Goal: Task Accomplishment & Management: Manage account settings

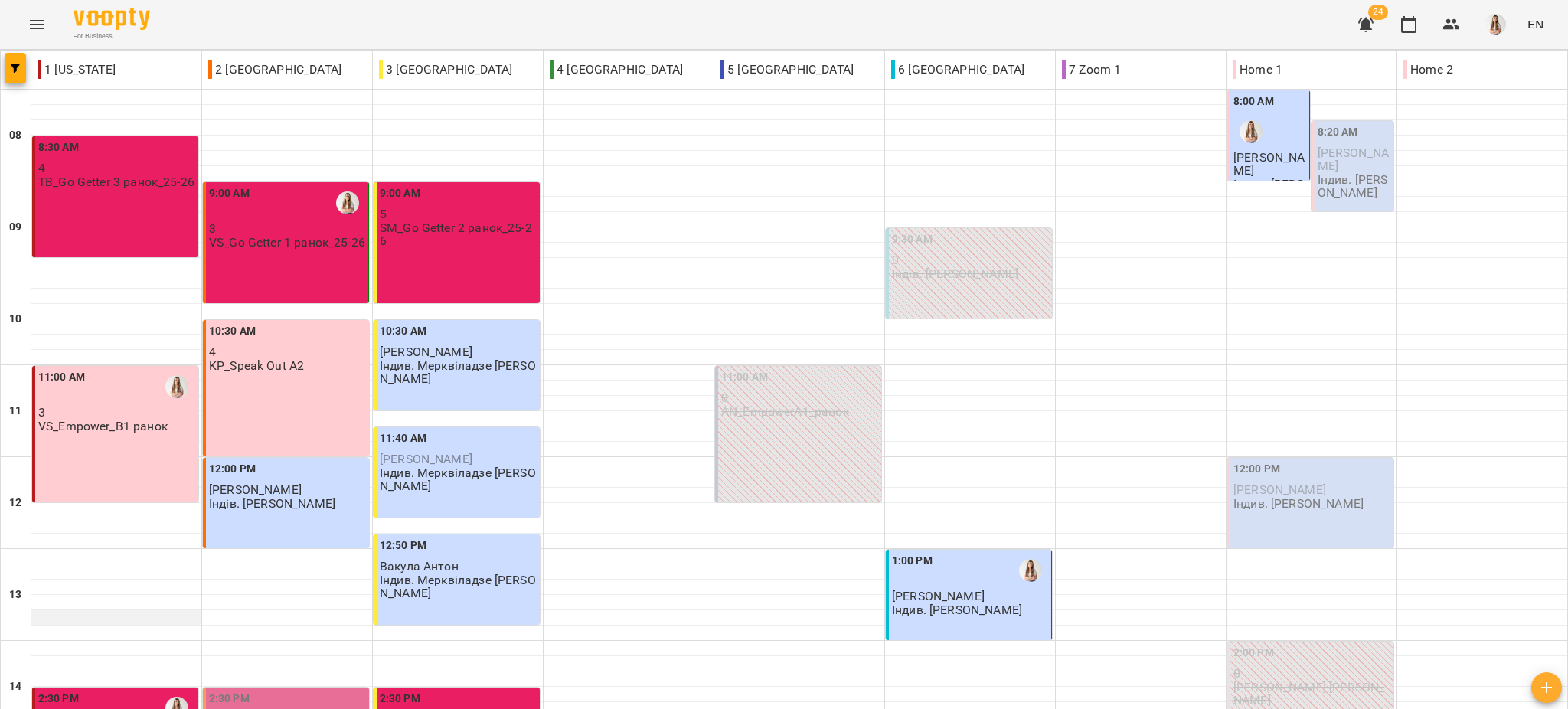
scroll to position [510, 0]
click at [15, 61] on button "button" at bounding box center [15, 69] width 21 height 31
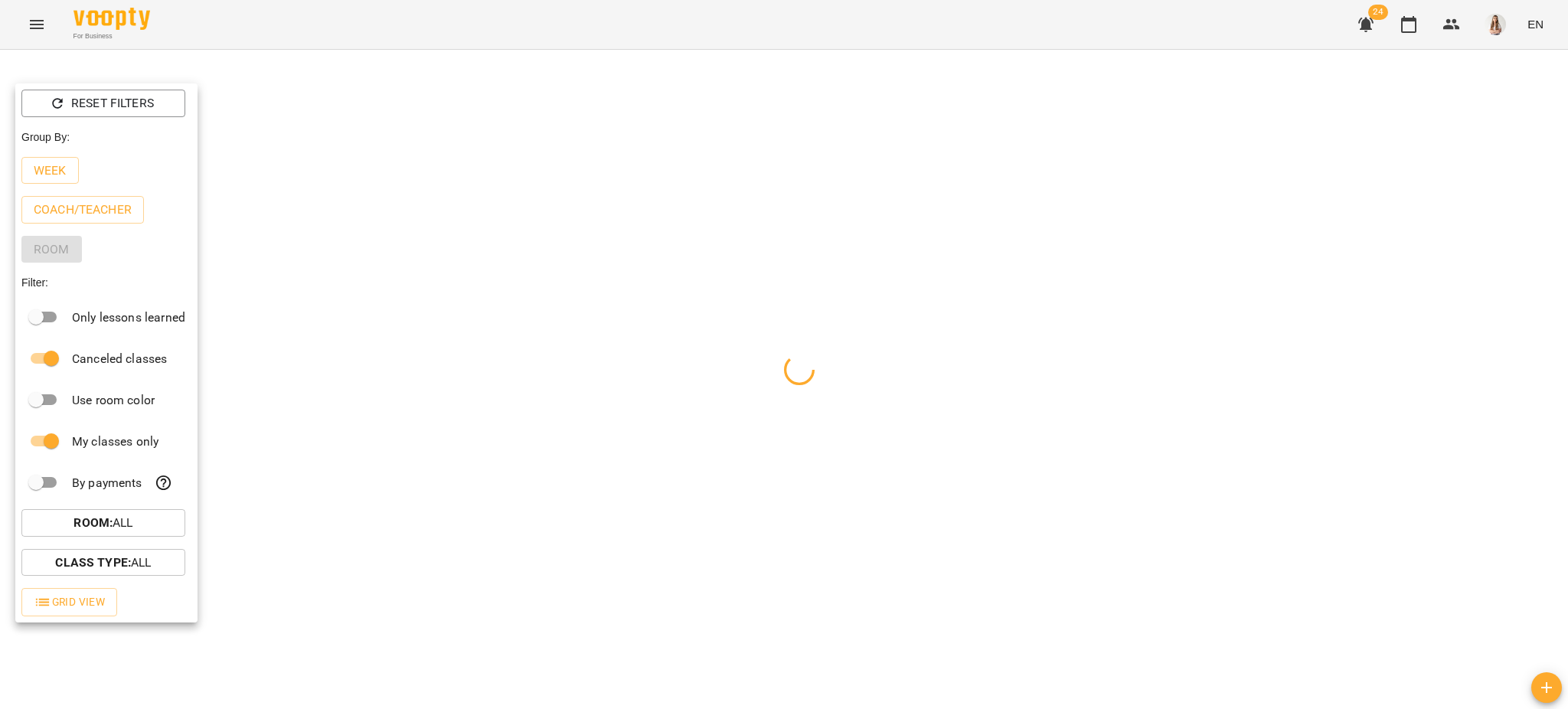
drag, startPoint x: 63, startPoint y: 169, endPoint x: 341, endPoint y: 47, distance: 303.6
click at [63, 168] on p "Week" at bounding box center [50, 171] width 33 height 18
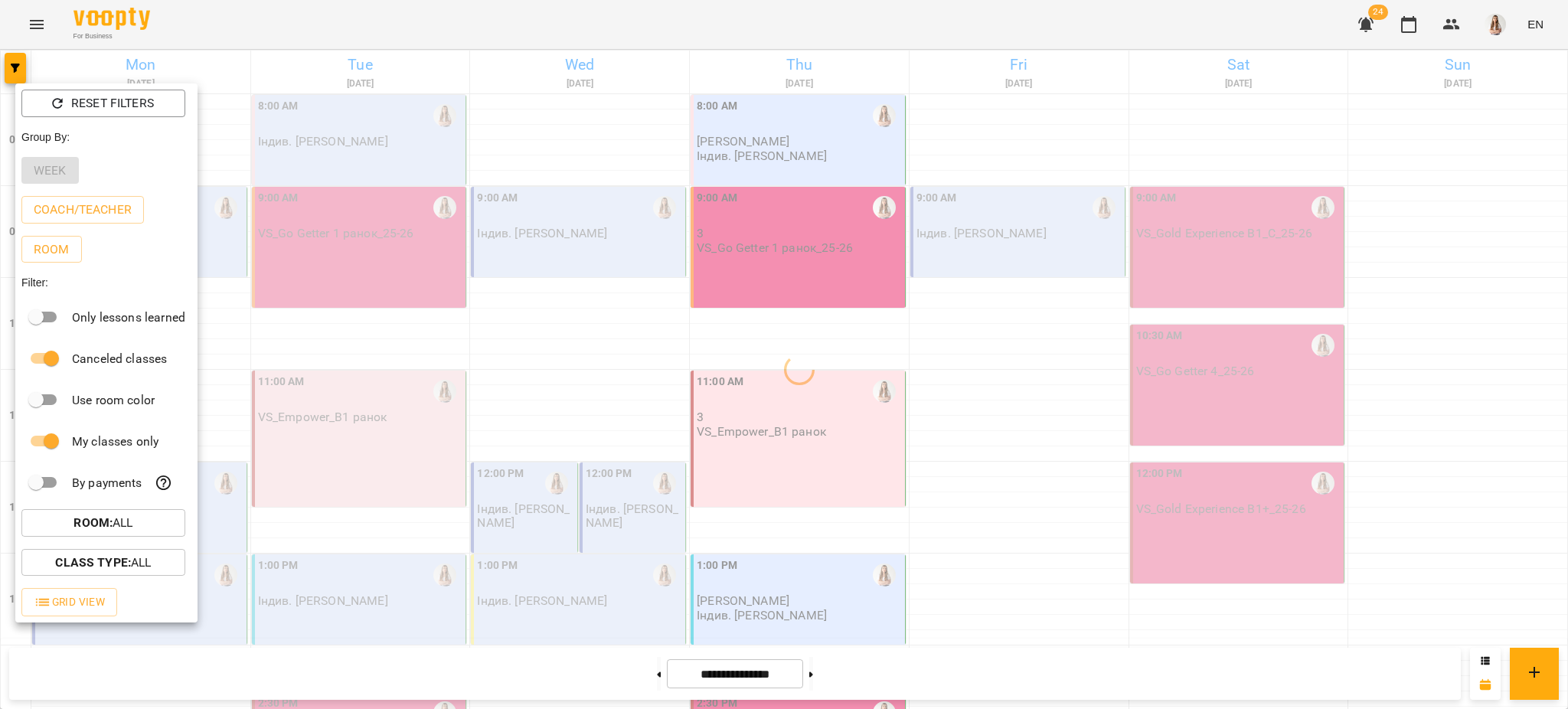
click at [434, 13] on div at bounding box center [784, 354] width 1568 height 709
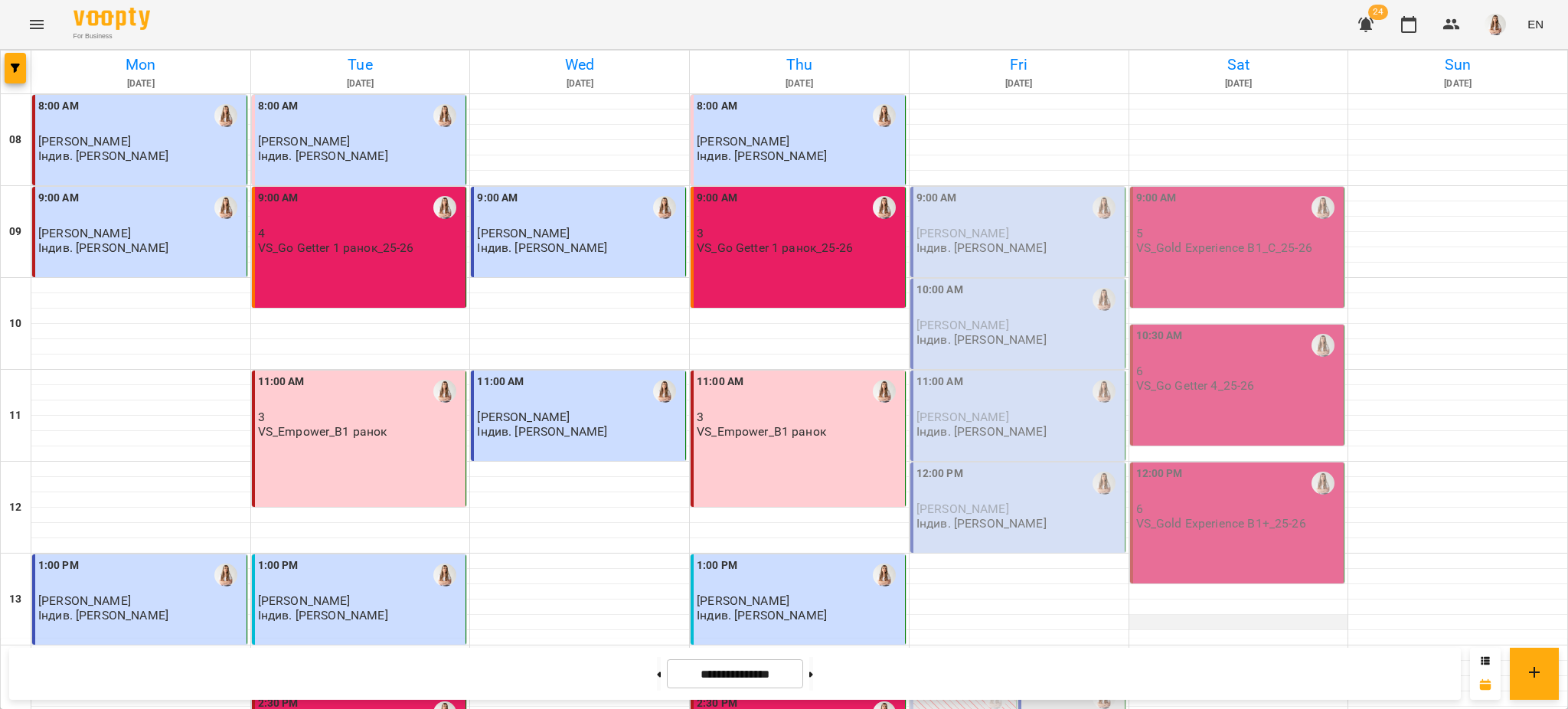
scroll to position [0, 0]
click at [12, 64] on icon "button" at bounding box center [15, 68] width 9 height 9
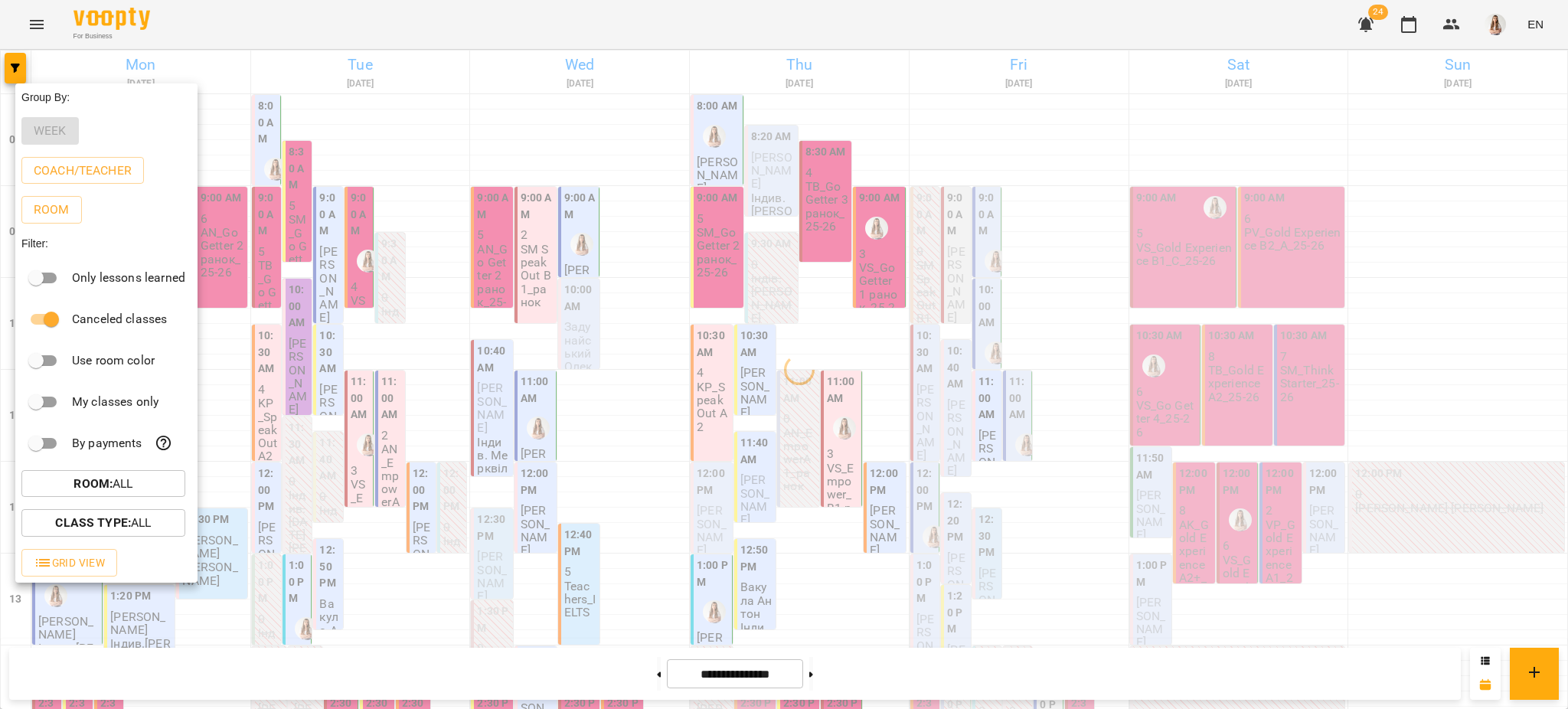
click at [1025, 74] on div at bounding box center [784, 354] width 1568 height 709
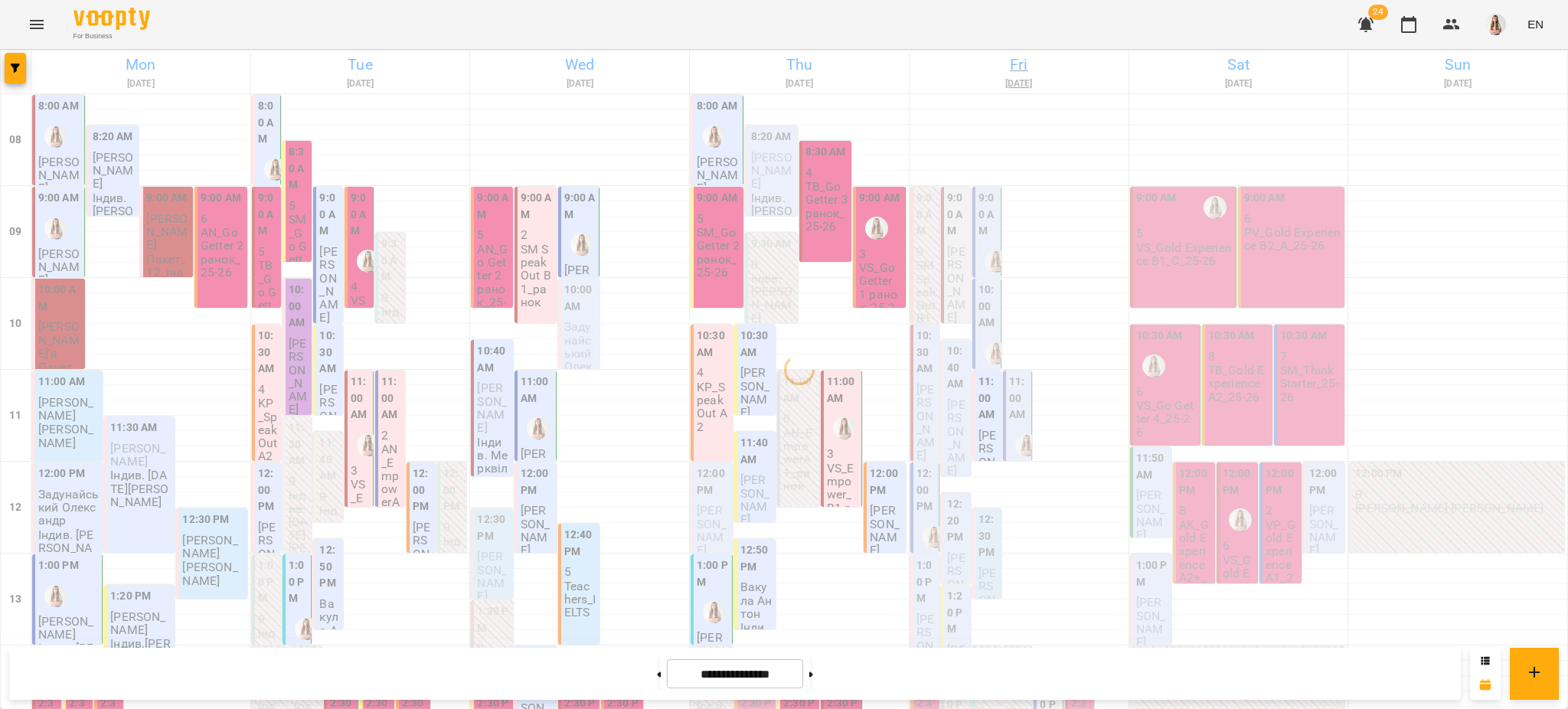
click at [996, 76] on h6 "[DATE]" at bounding box center [1019, 83] width 214 height 15
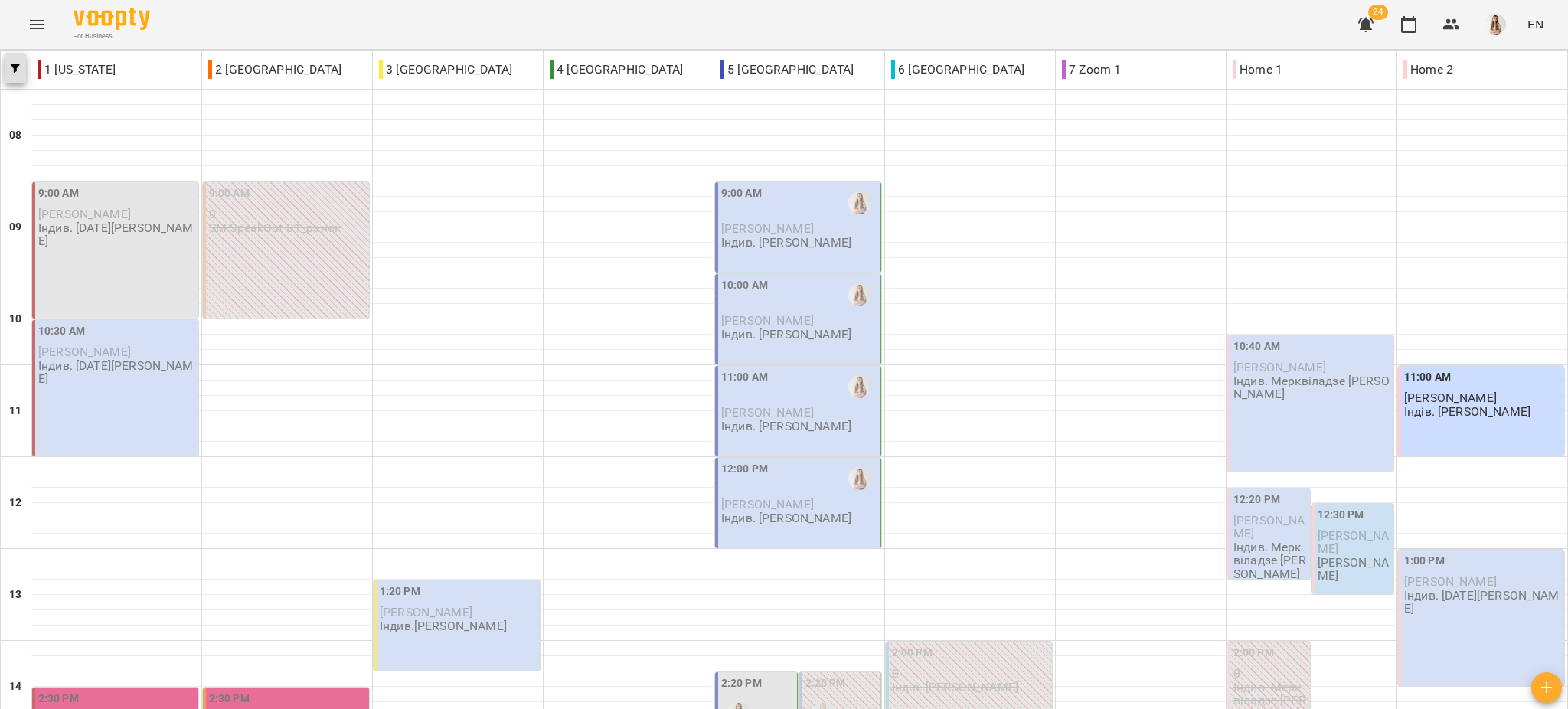
click at [16, 62] on button "button" at bounding box center [15, 69] width 21 height 31
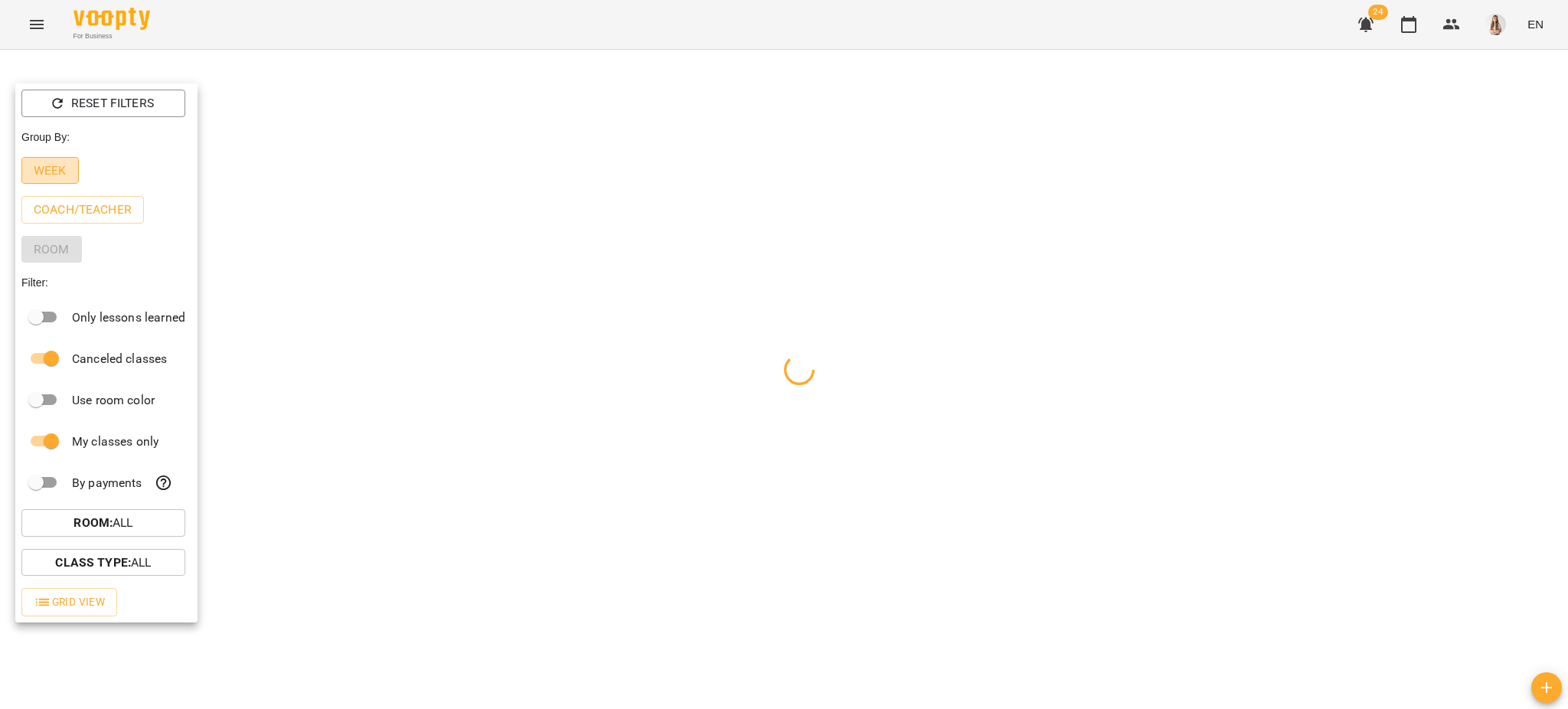
click at [50, 169] on p "Week" at bounding box center [50, 171] width 33 height 18
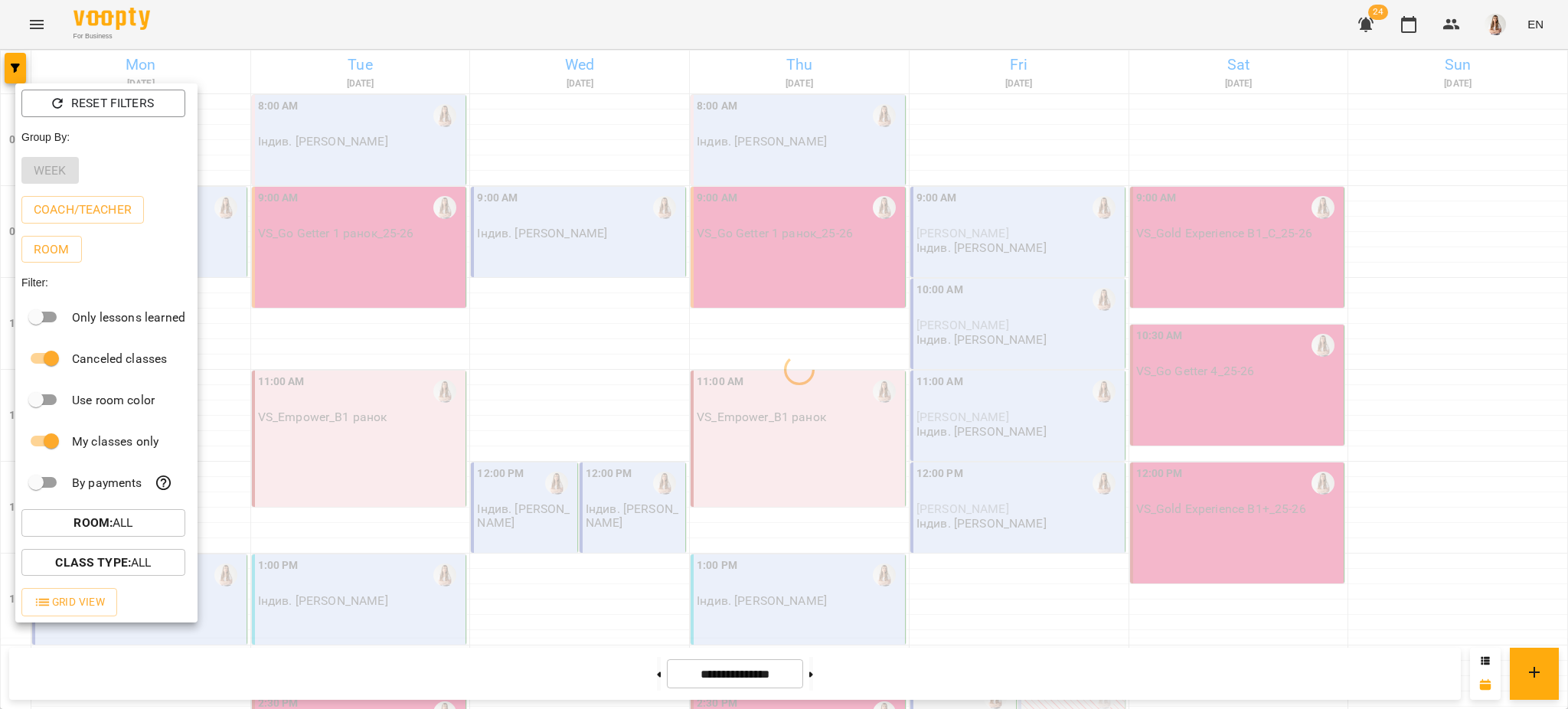
click at [383, 21] on div at bounding box center [784, 354] width 1568 height 709
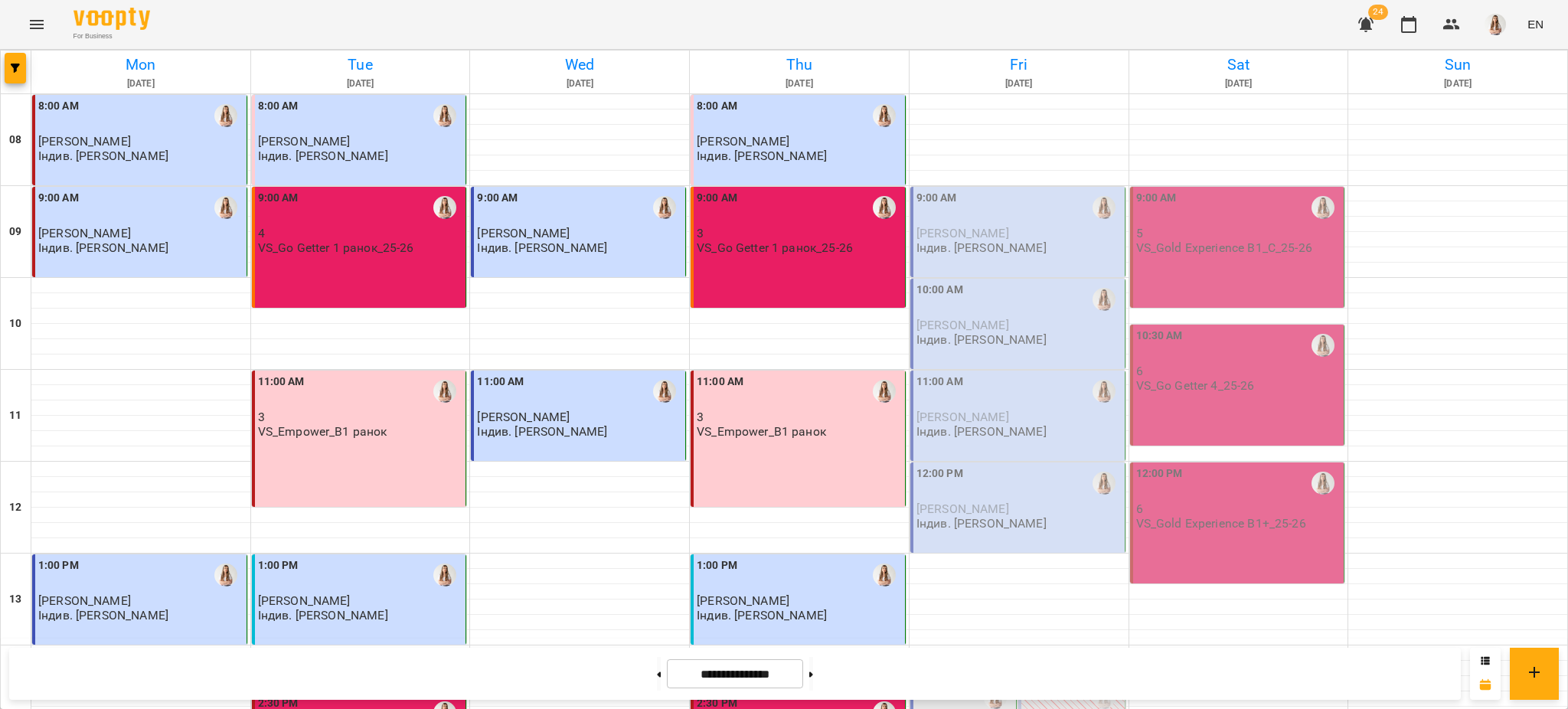
click at [541, 226] on span "[PERSON_NAME]" at bounding box center [524, 233] width 93 height 15
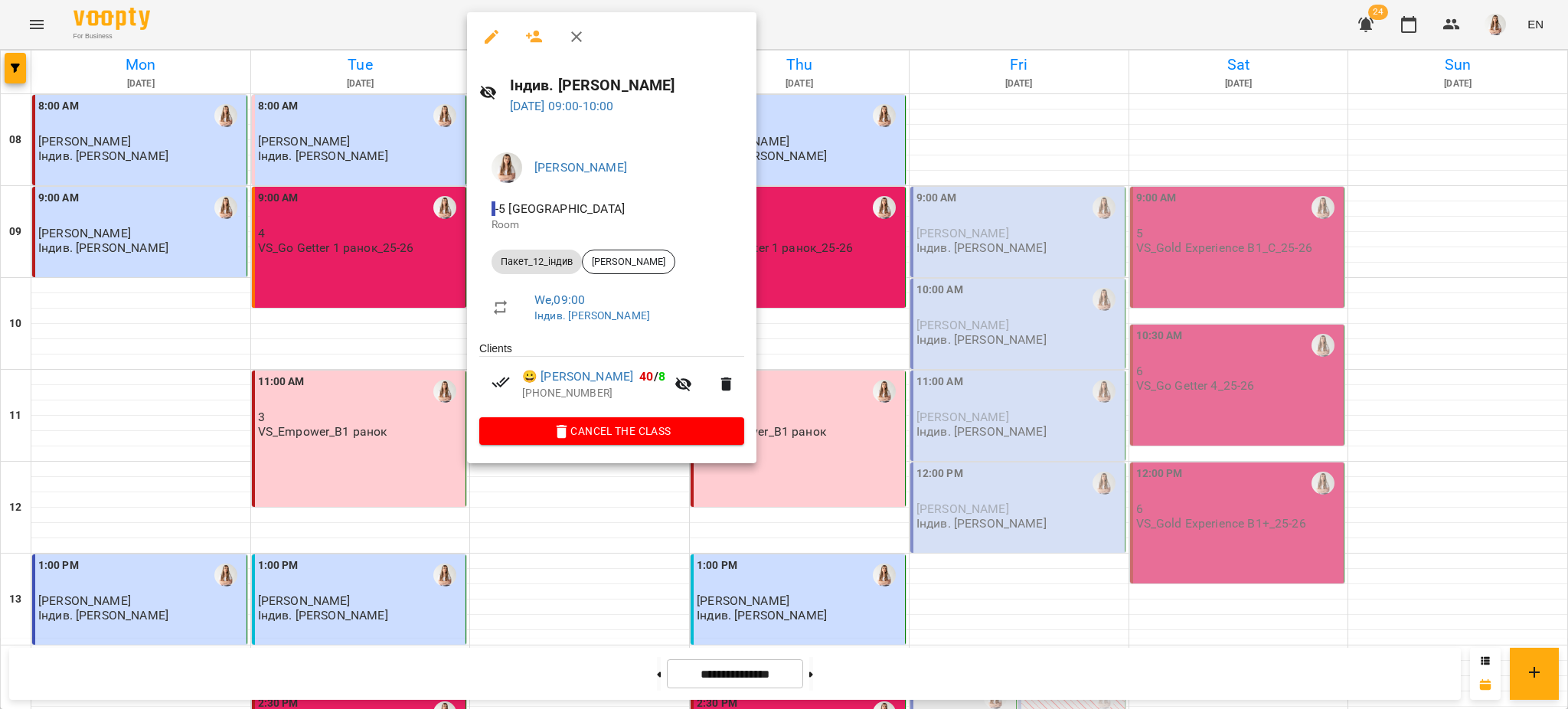
click at [497, 34] on icon "button" at bounding box center [491, 36] width 18 height 18
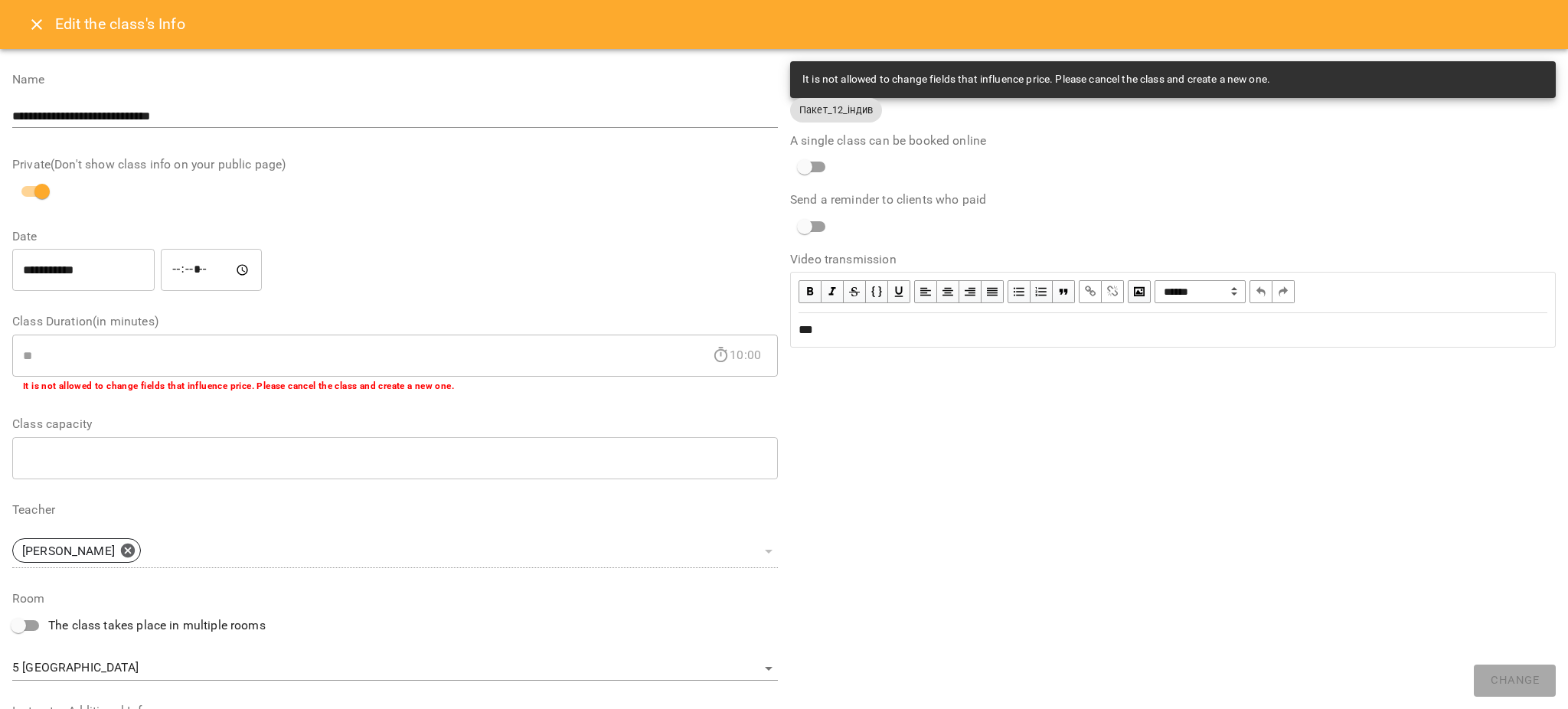
click at [19, 11] on div "Edit the class's Info" at bounding box center [784, 24] width 1568 height 49
click at [28, 28] on icon "Close" at bounding box center [36, 24] width 18 height 18
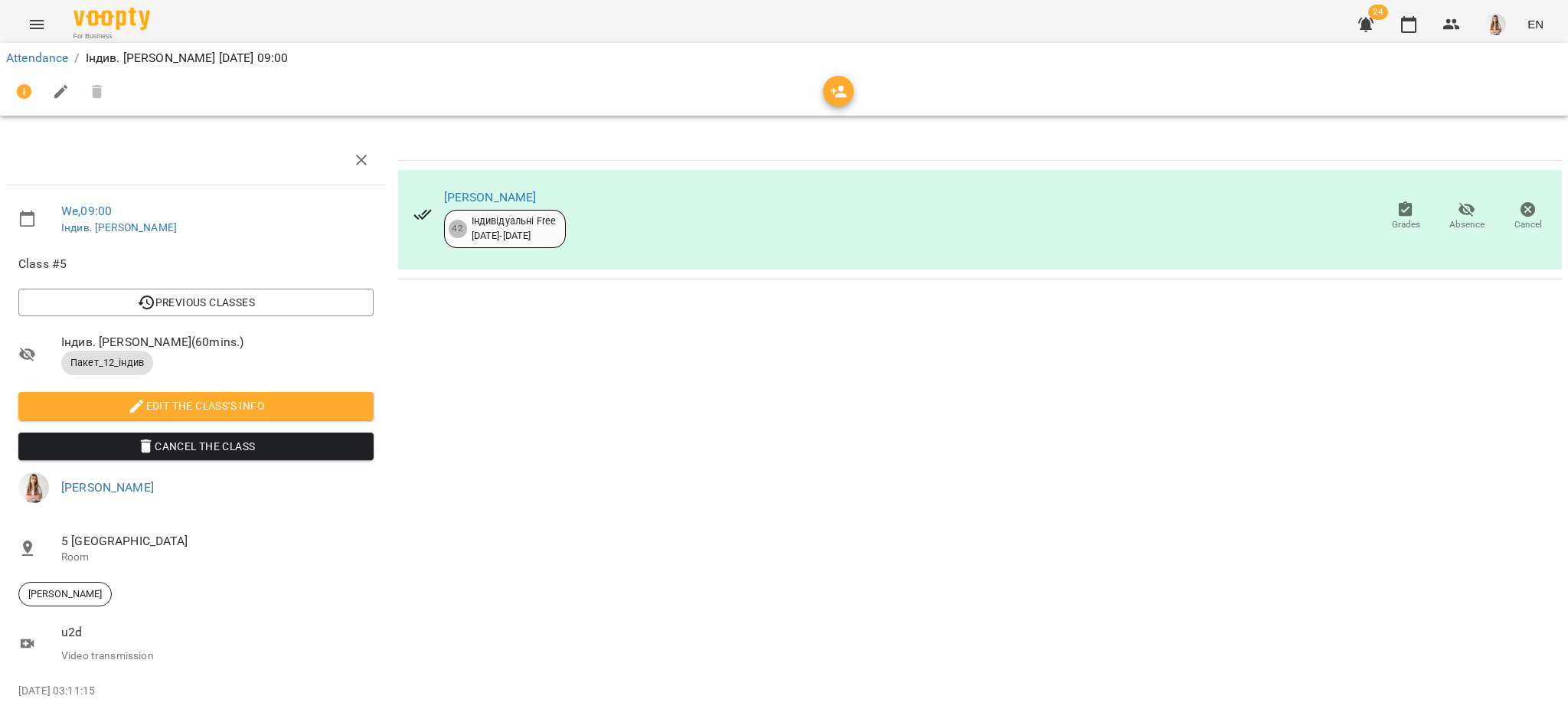
click at [28, 28] on icon "Menu" at bounding box center [36, 24] width 18 height 18
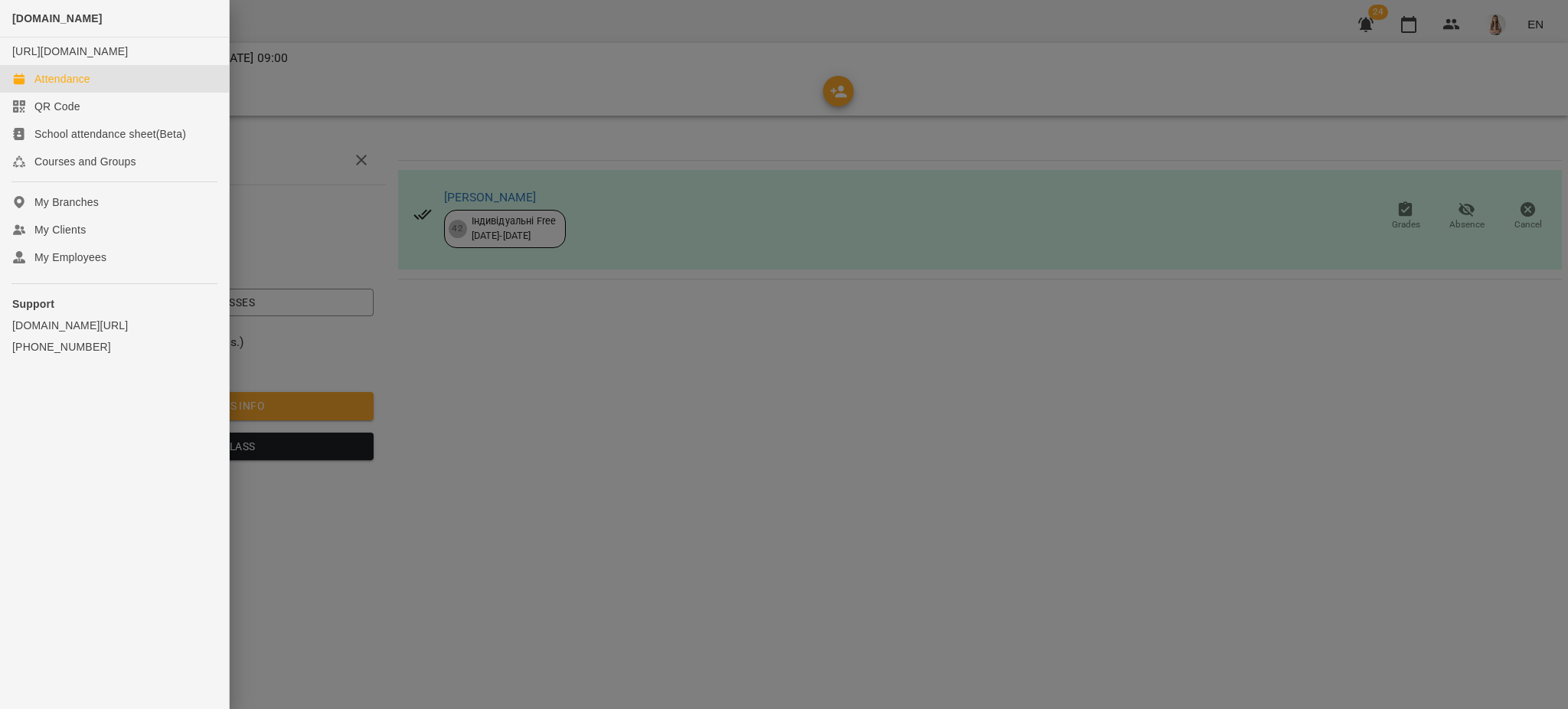
drag, startPoint x: 57, startPoint y: 95, endPoint x: 521, endPoint y: 55, distance: 465.7
click at [57, 87] on div "Attendance" at bounding box center [62, 79] width 56 height 15
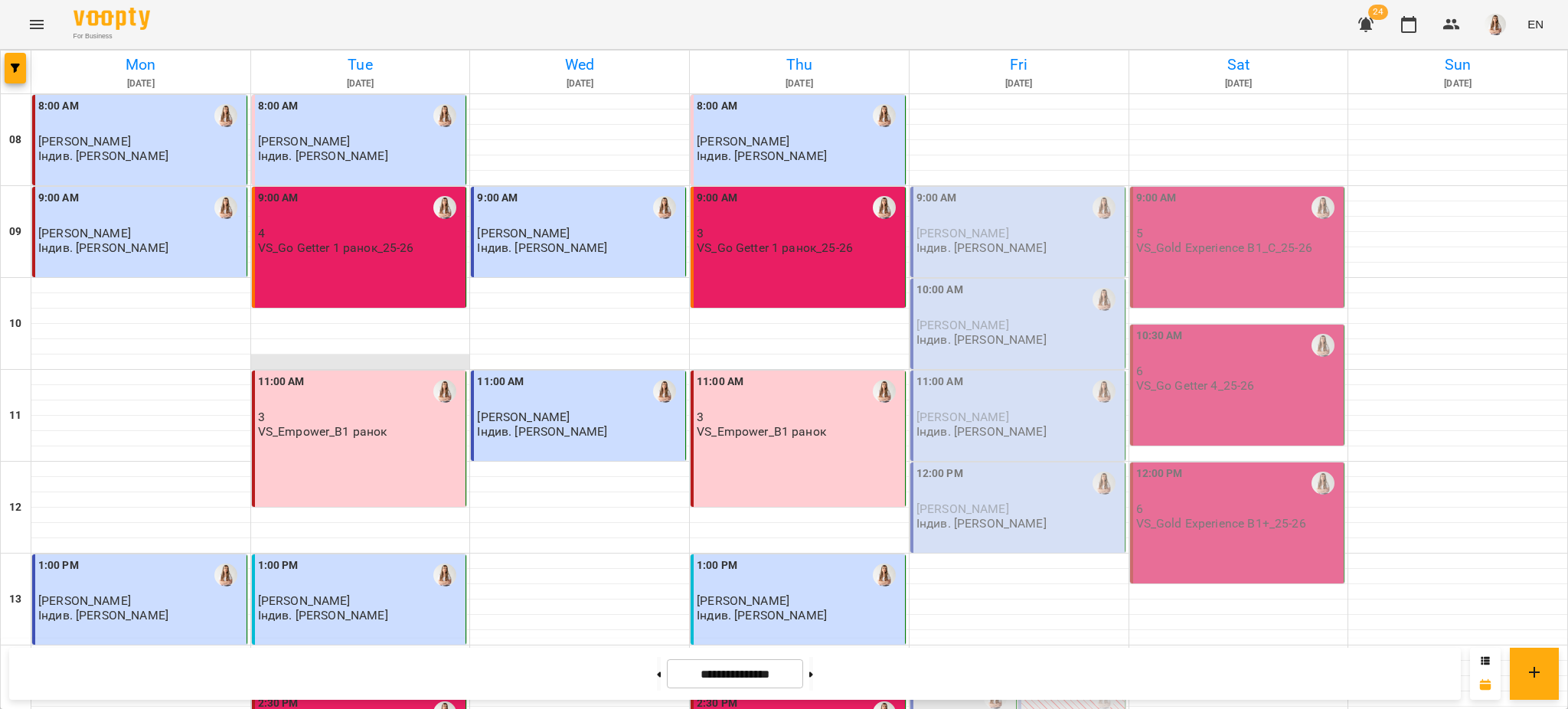
scroll to position [102, 0]
click at [151, 594] on p "[PERSON_NAME]" at bounding box center [141, 600] width 205 height 13
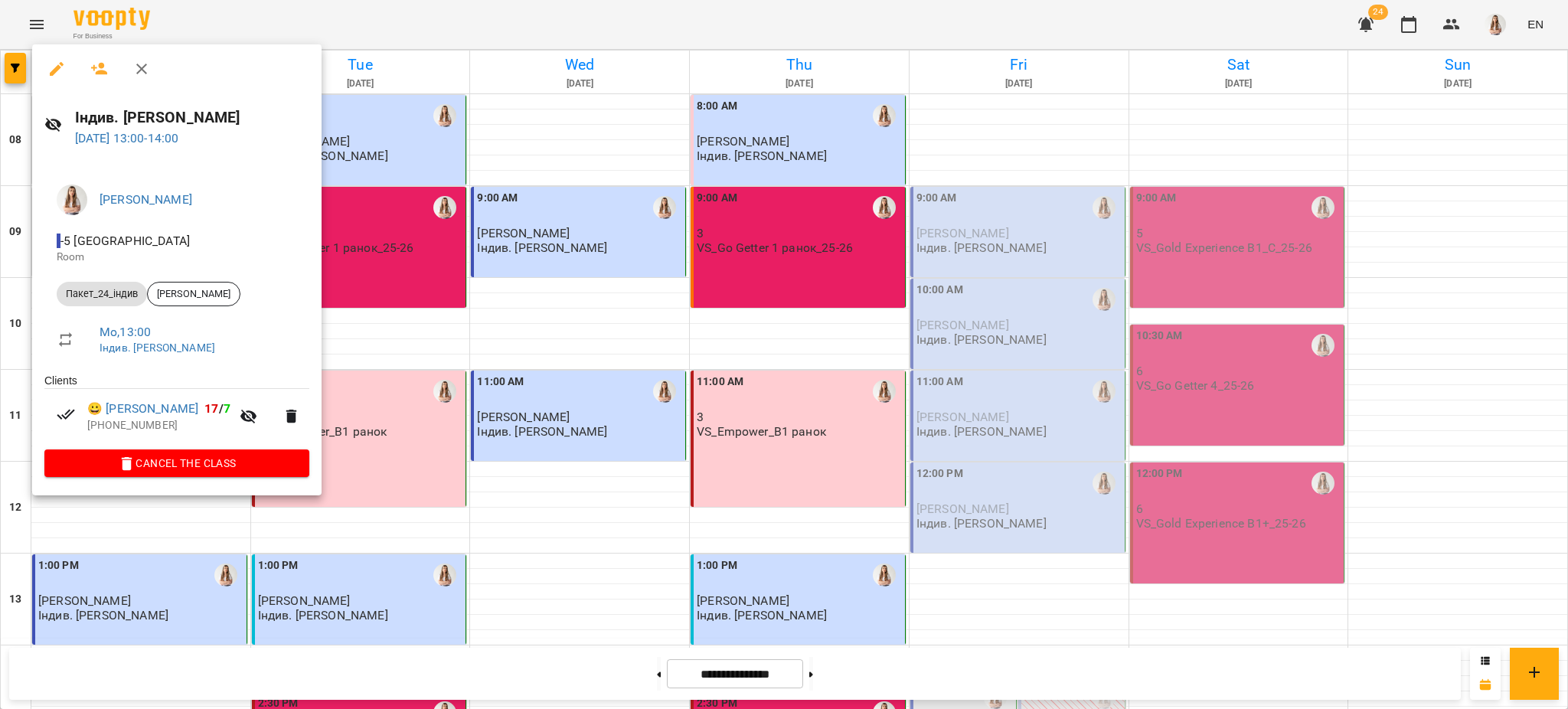
click at [58, 61] on icon "button" at bounding box center [56, 69] width 18 height 18
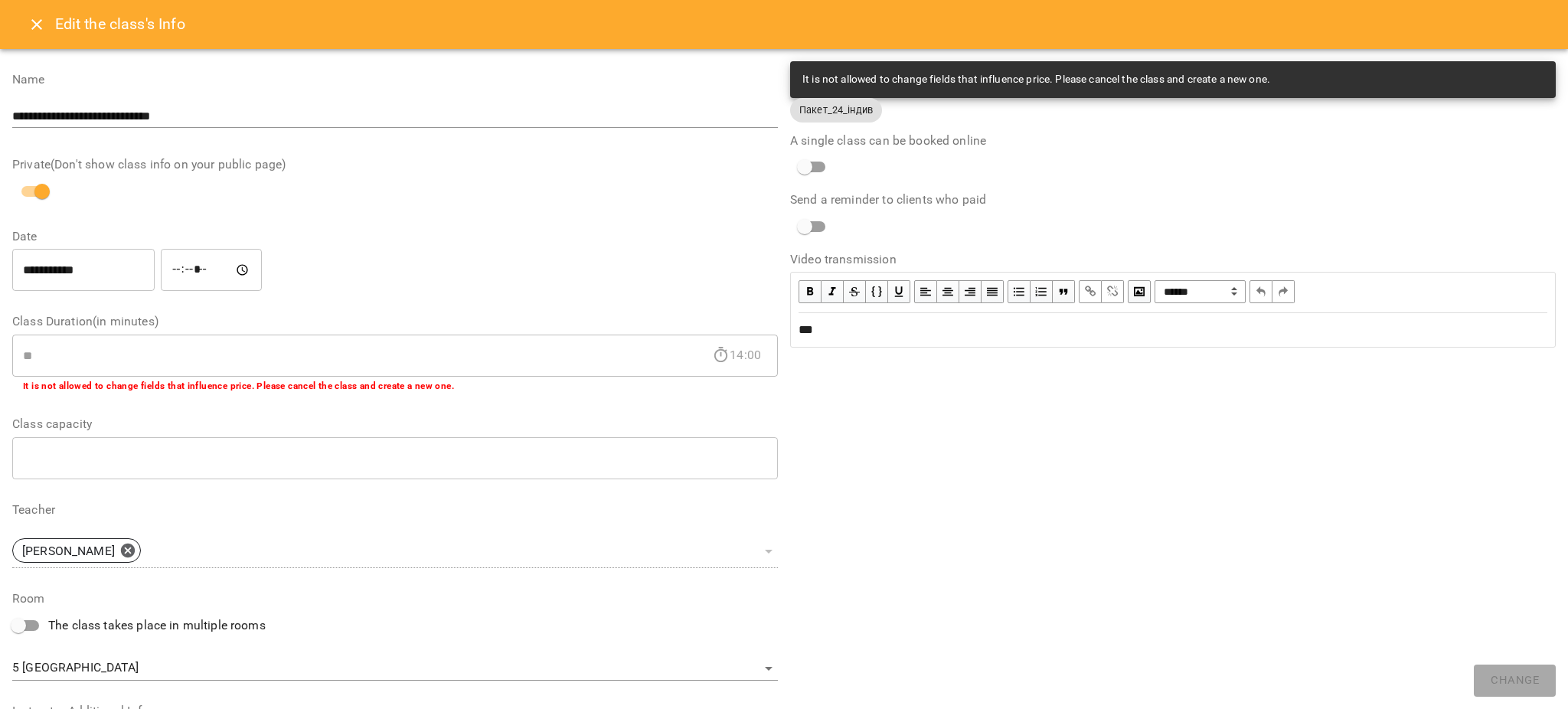
click at [51, 19] on button "Close" at bounding box center [36, 24] width 37 height 37
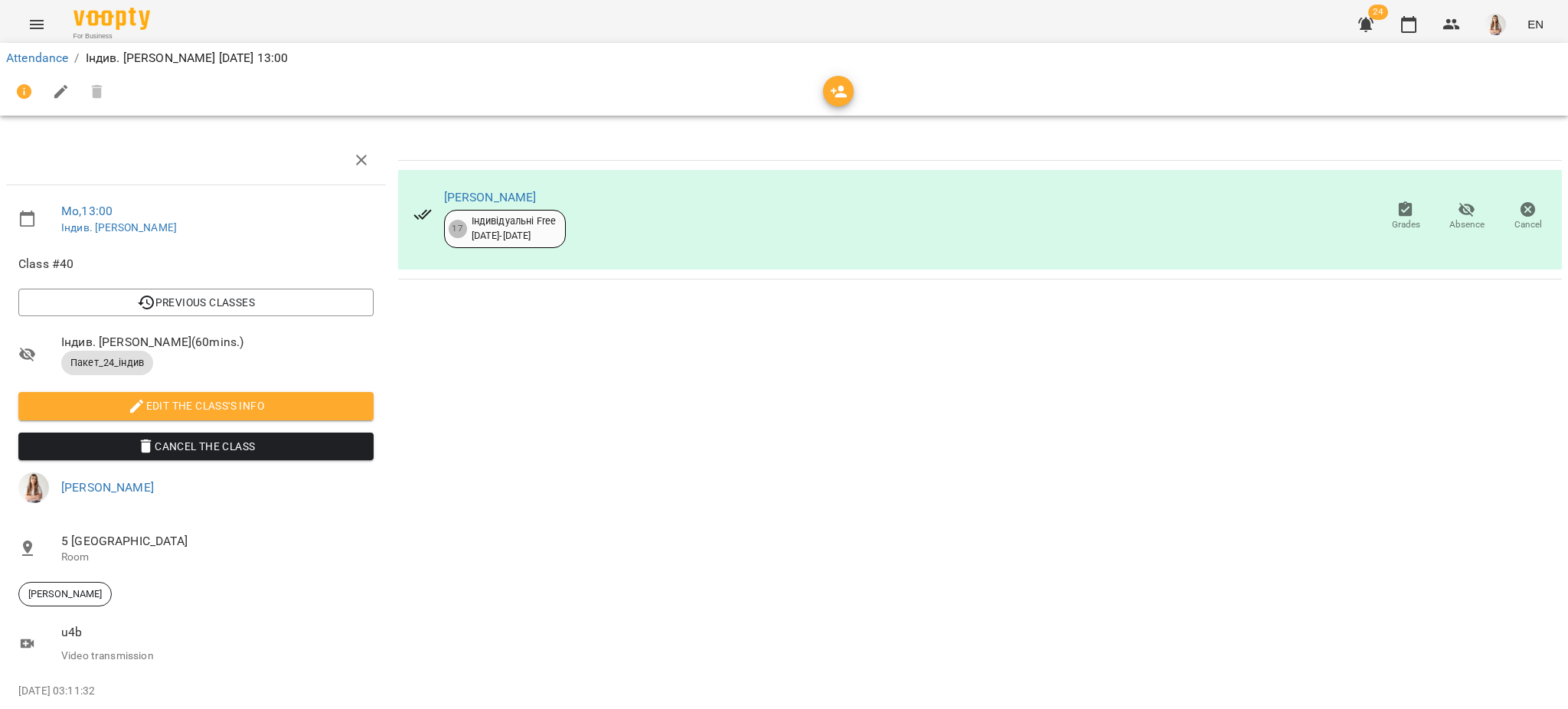
click at [34, 17] on icon "Menu" at bounding box center [36, 24] width 18 height 18
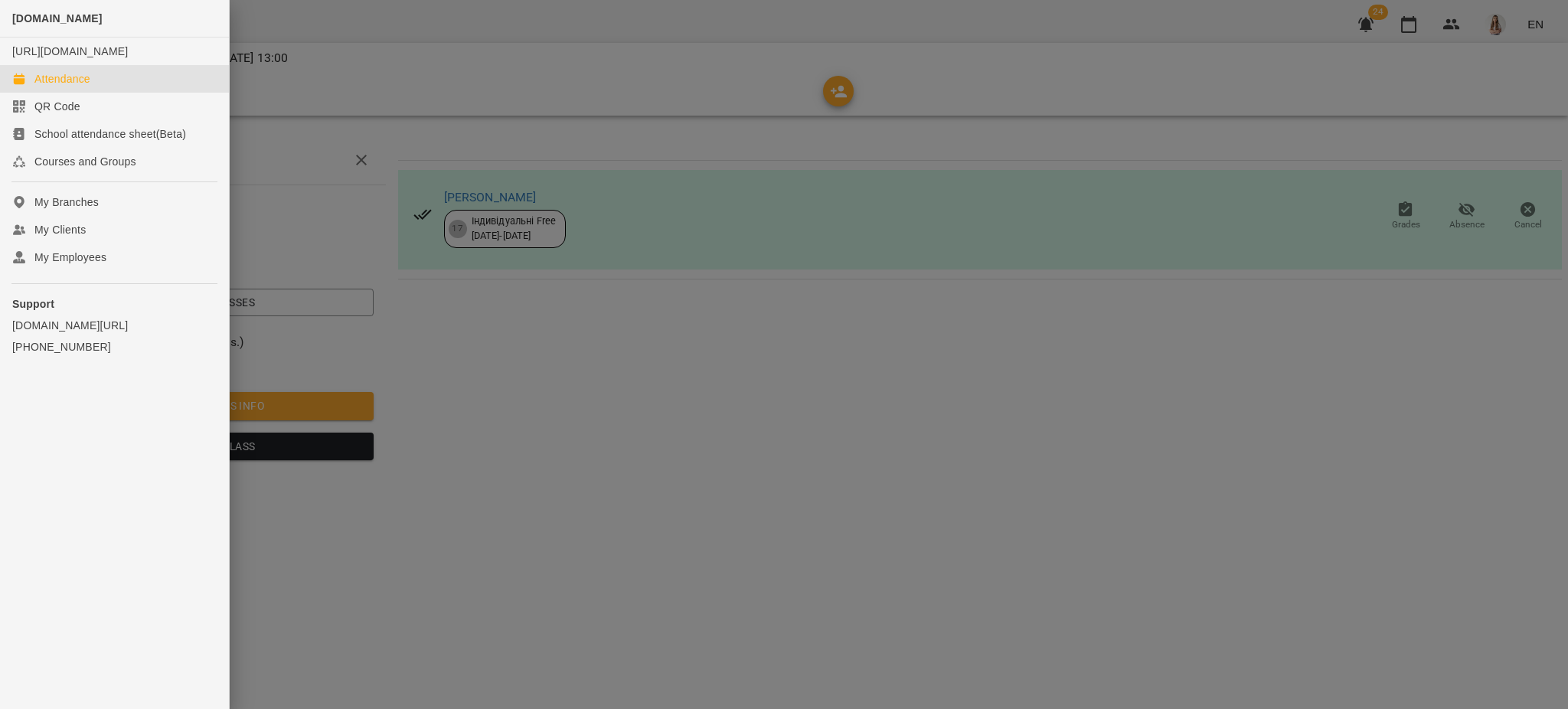
click at [45, 87] on div "Attendance" at bounding box center [62, 79] width 56 height 15
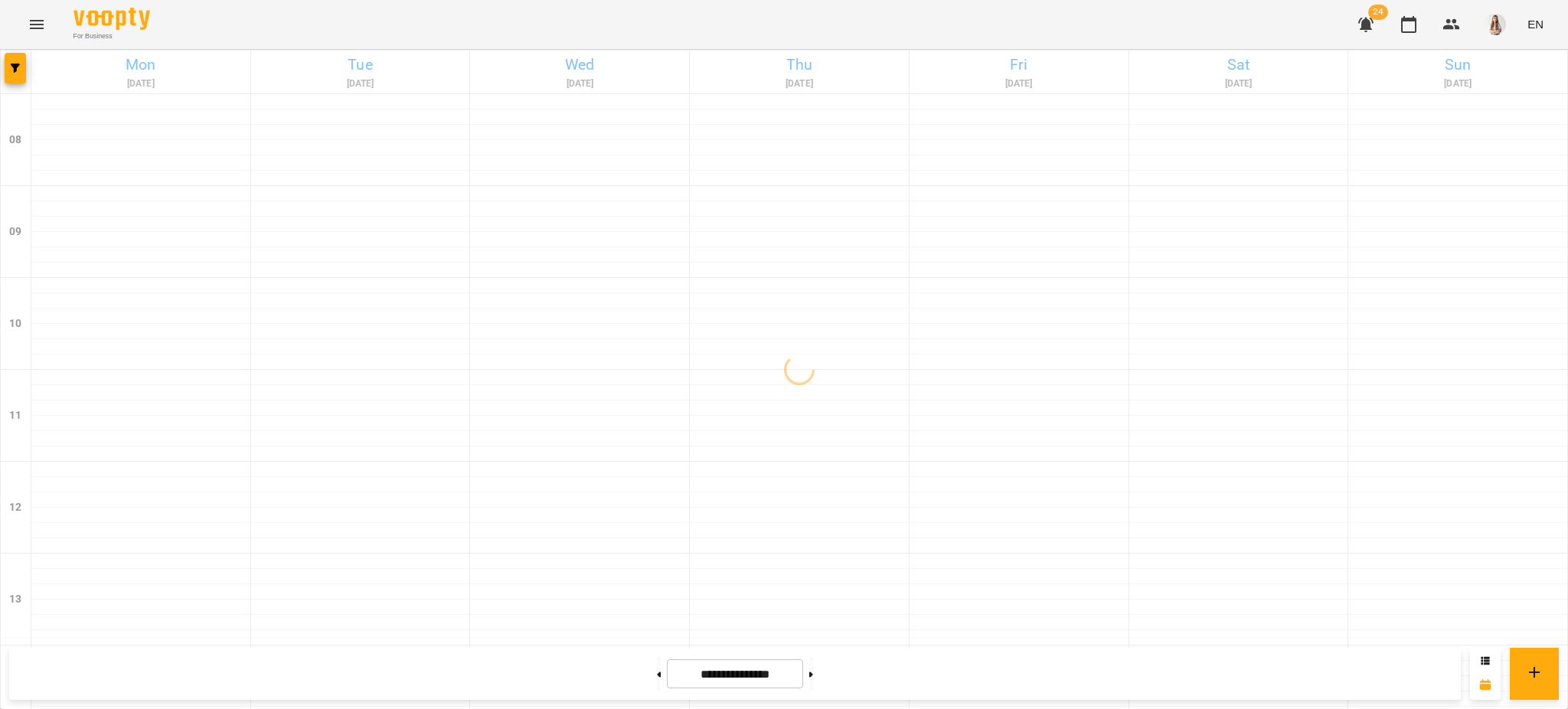
scroll to position [648, 0]
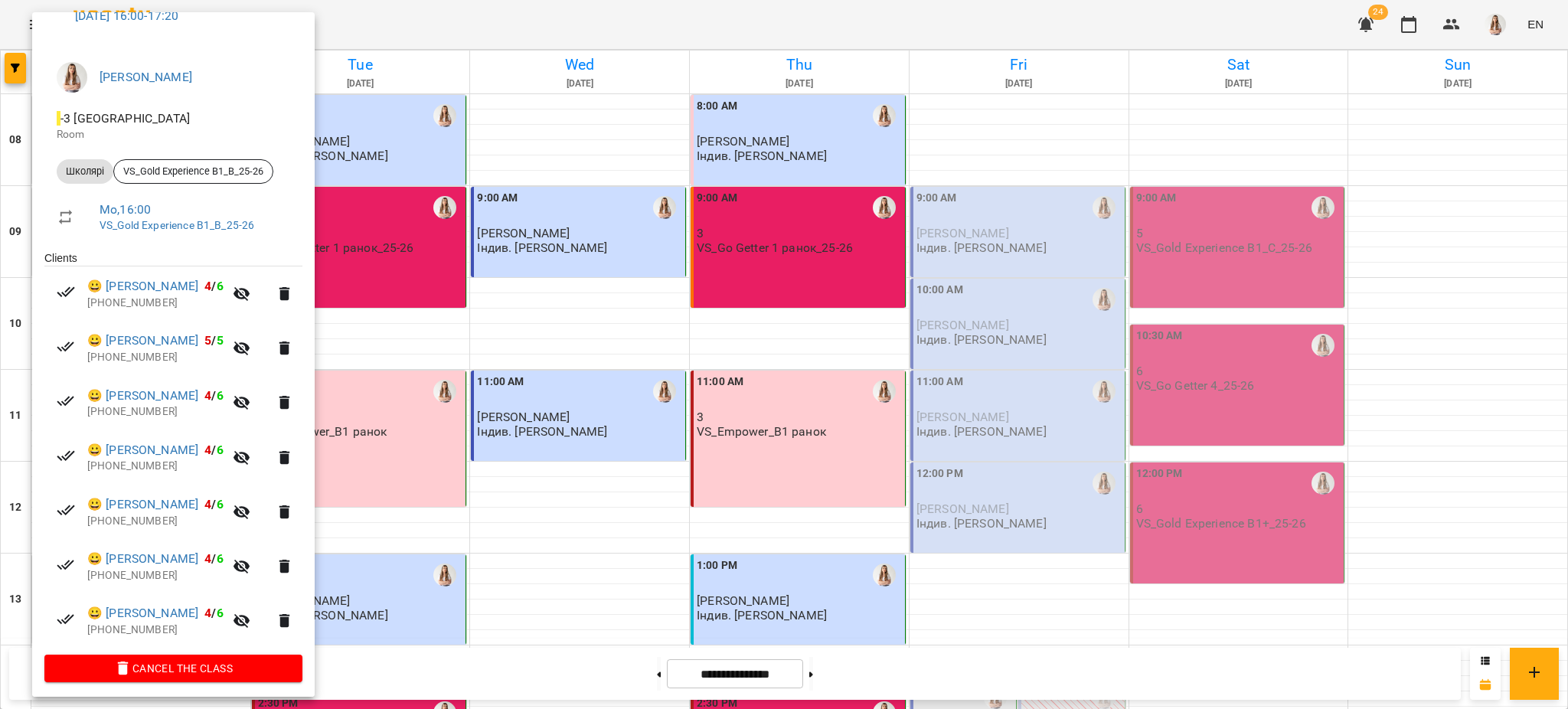
scroll to position [95, 0]
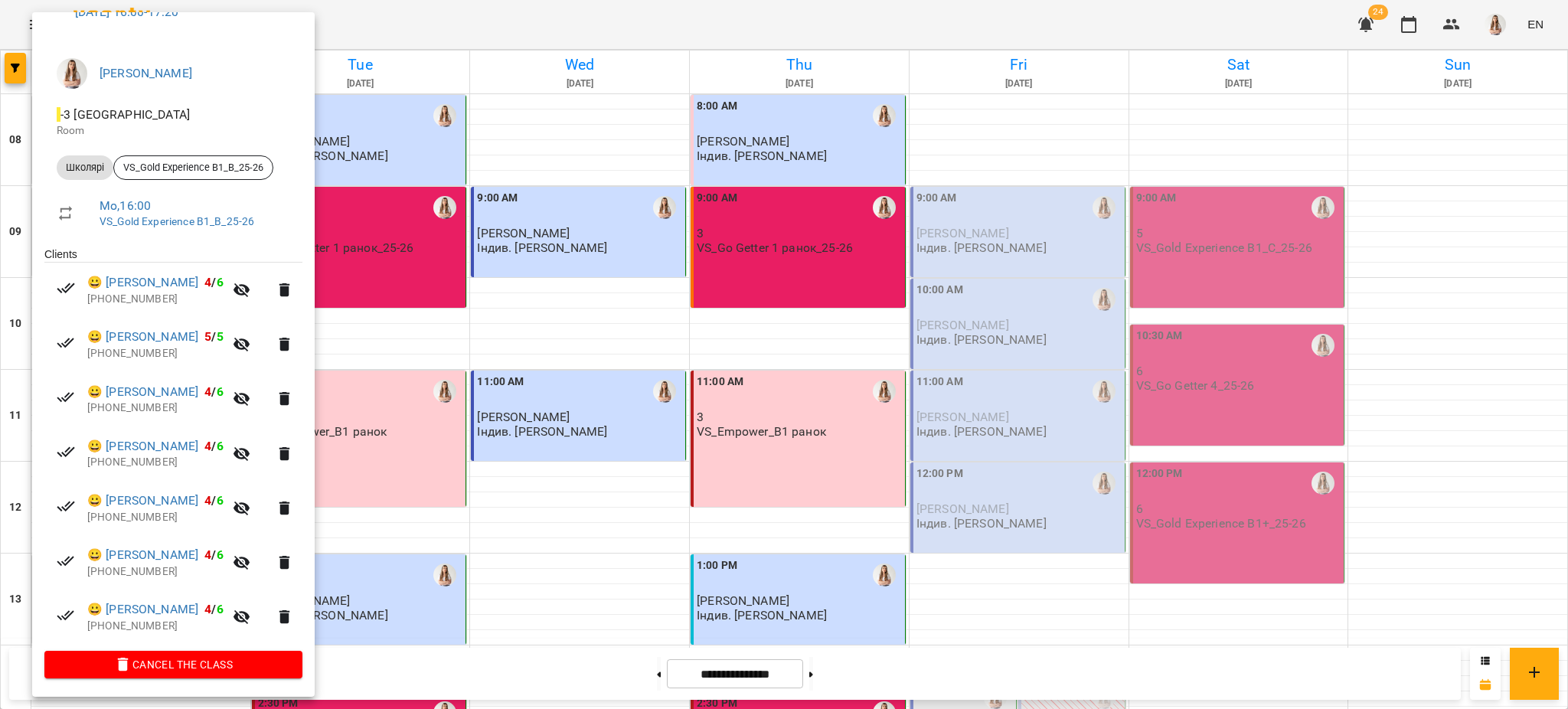
click at [1029, 228] on div at bounding box center [784, 354] width 1568 height 709
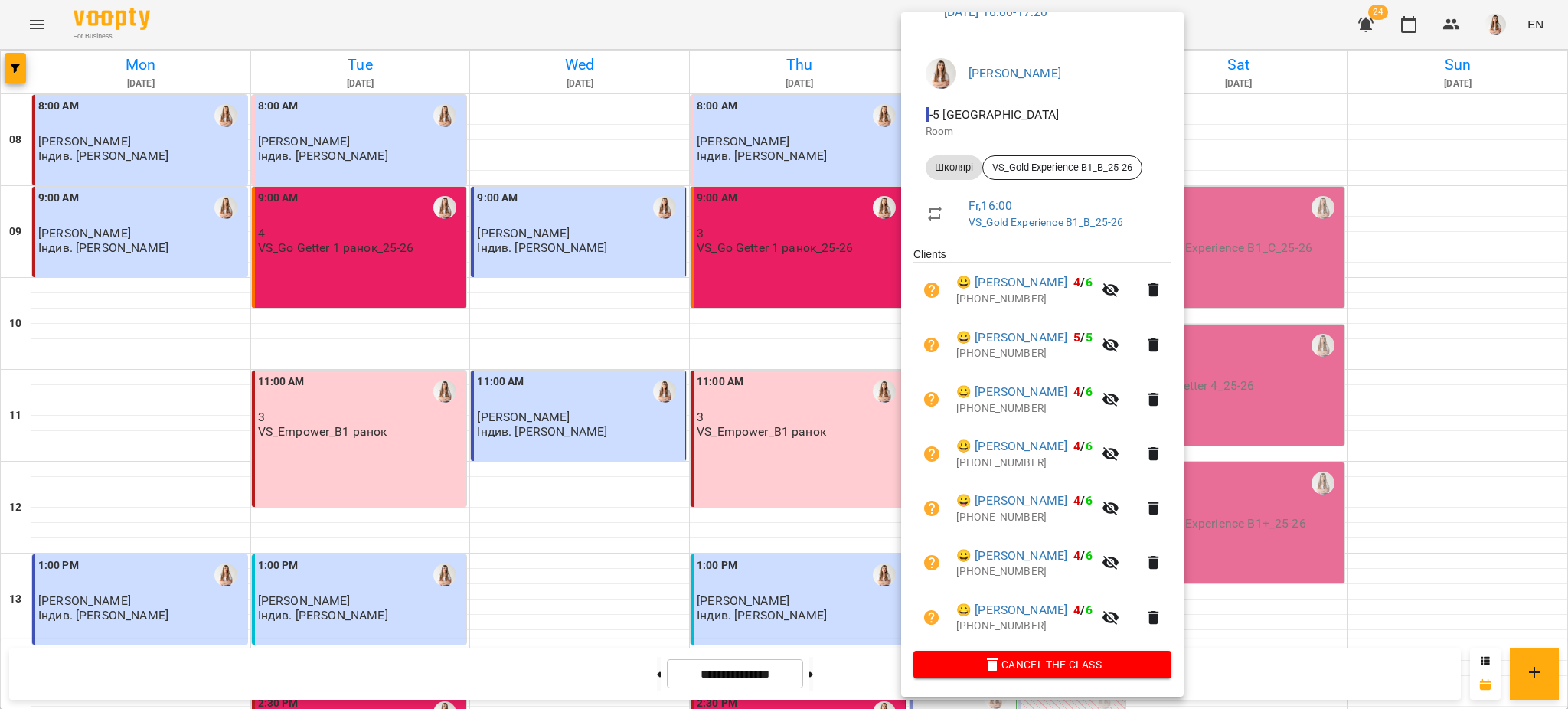
click at [799, 408] on div at bounding box center [784, 354] width 1568 height 709
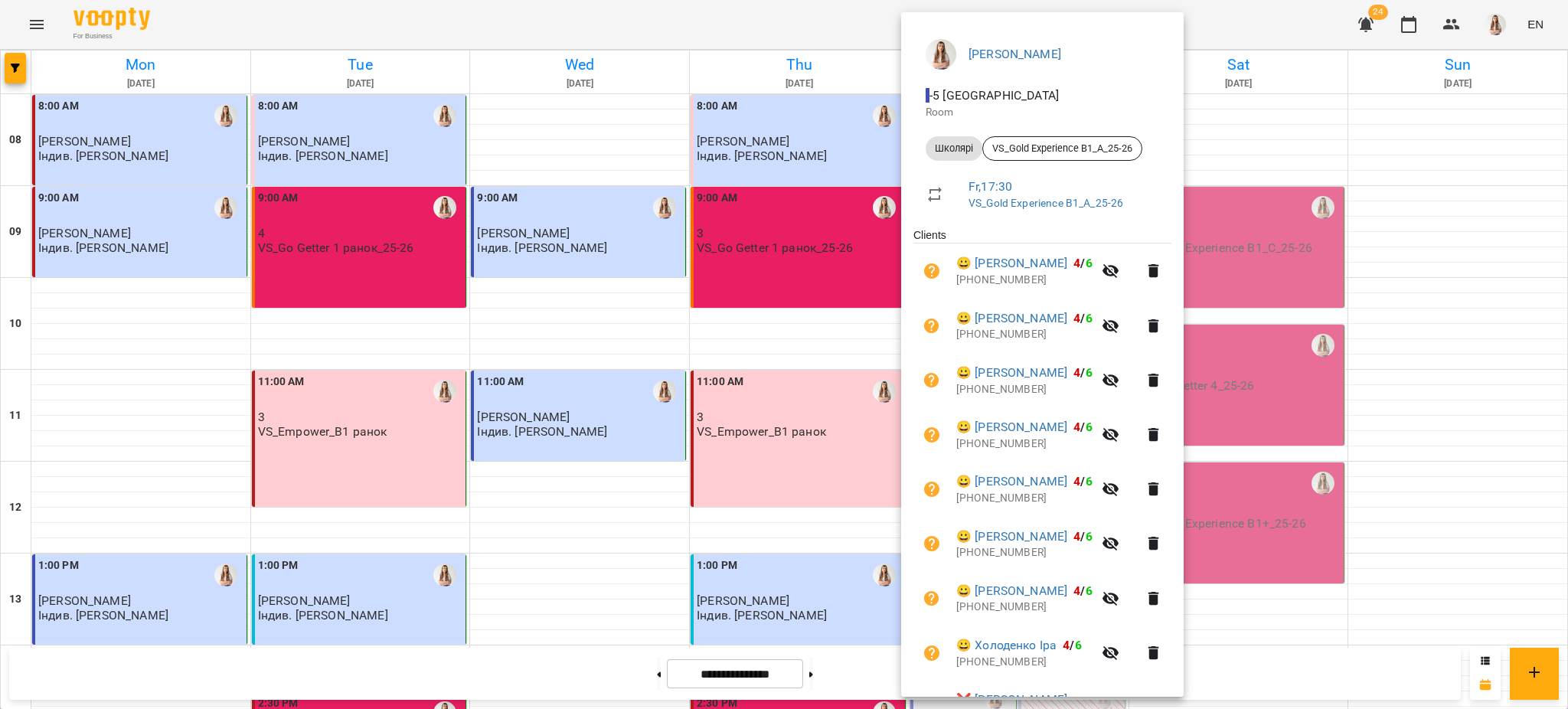
scroll to position [1, 0]
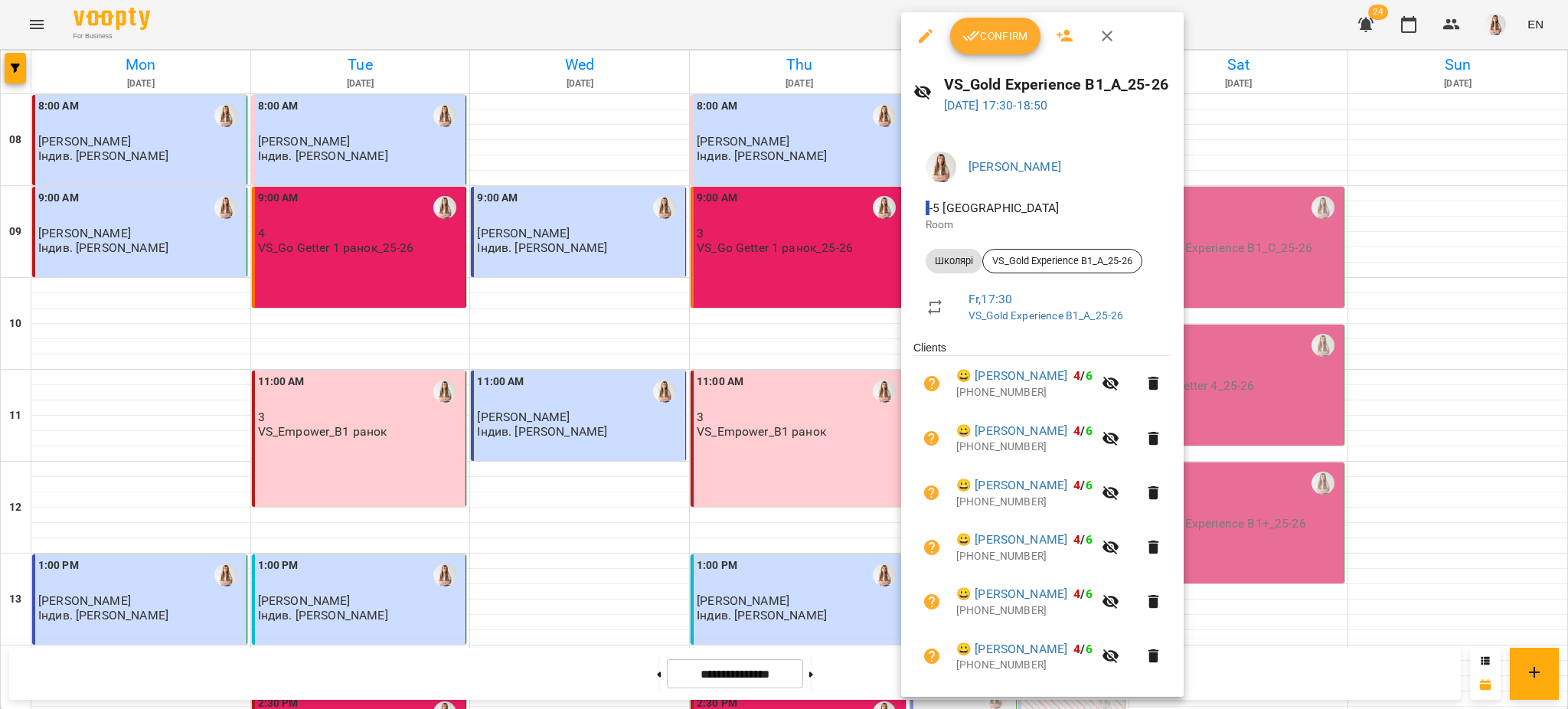
click at [781, 270] on div at bounding box center [784, 354] width 1568 height 709
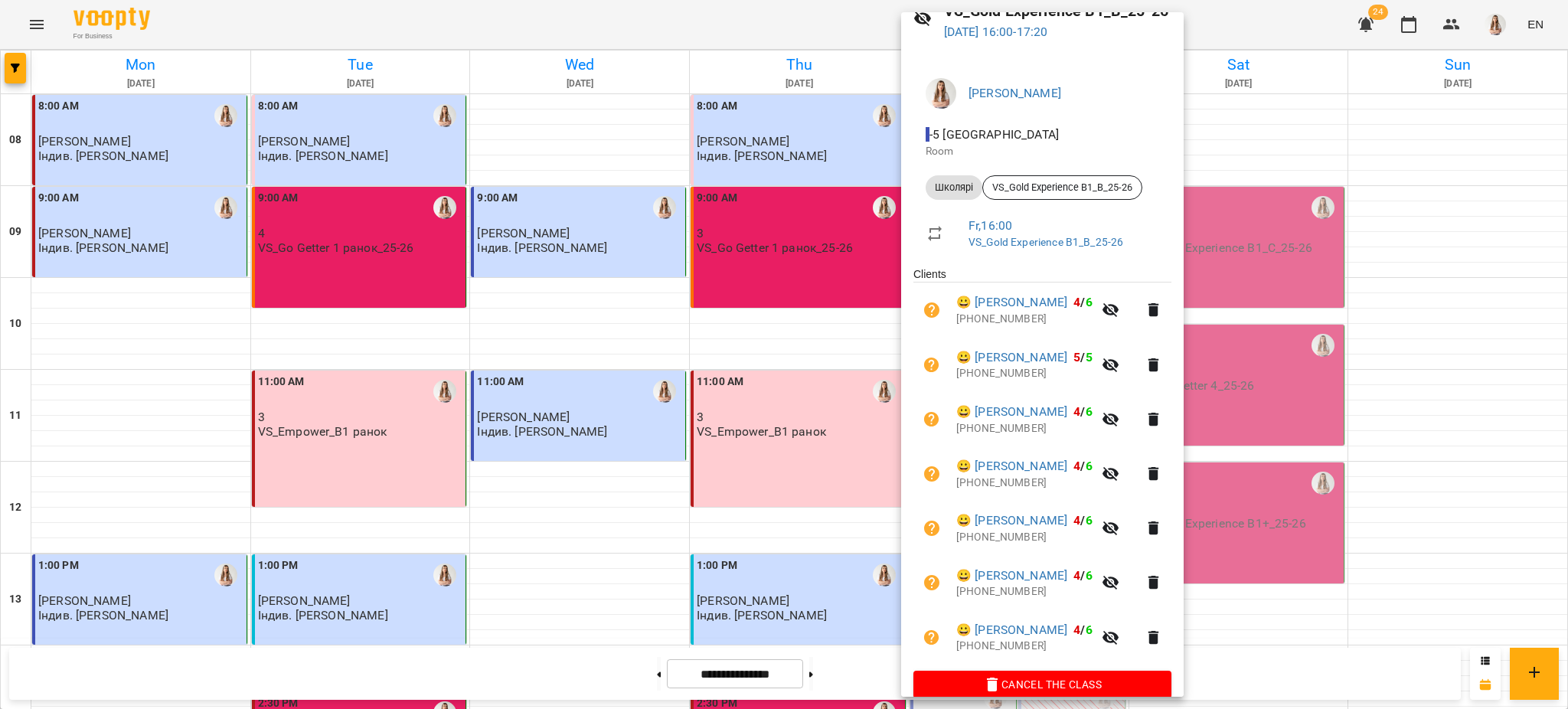
scroll to position [95, 0]
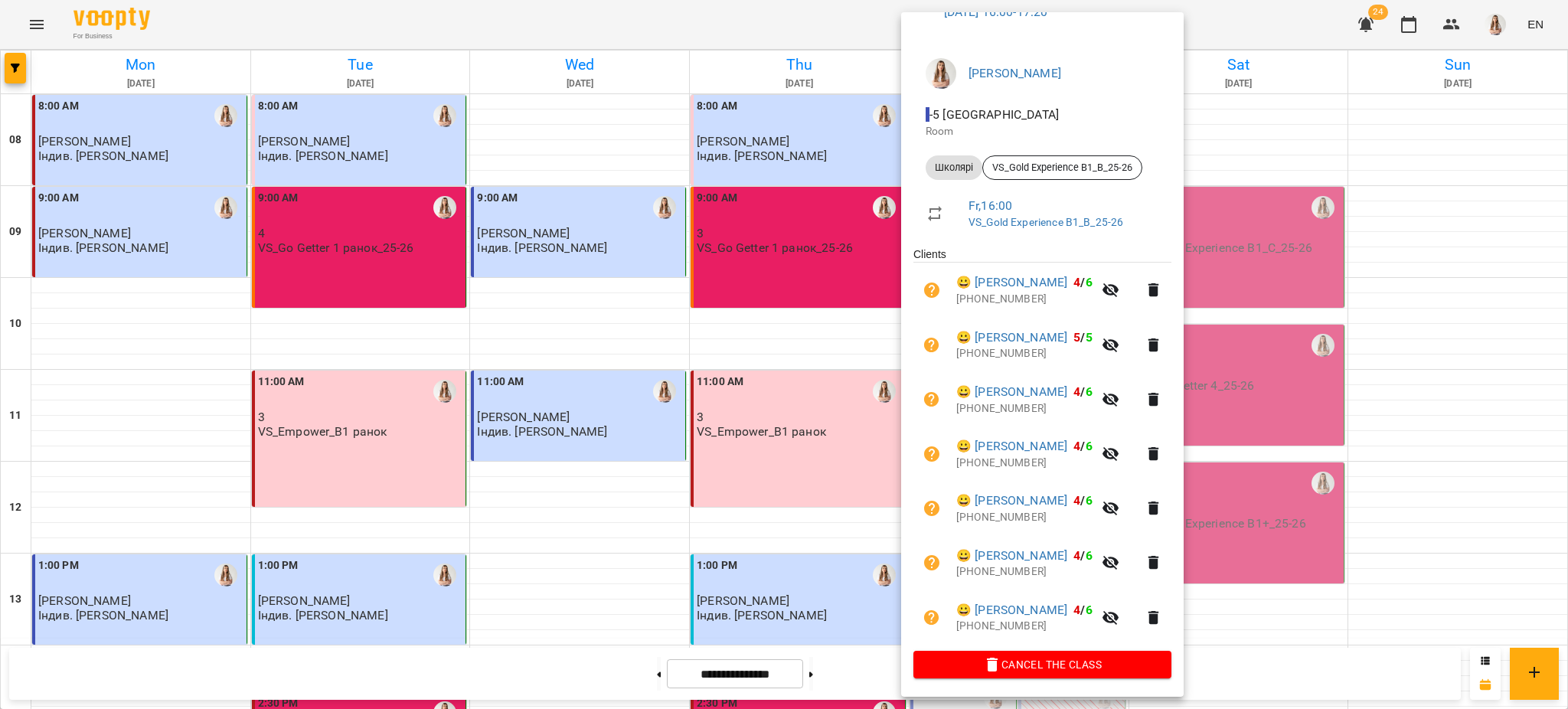
click at [772, 258] on div at bounding box center [784, 354] width 1568 height 709
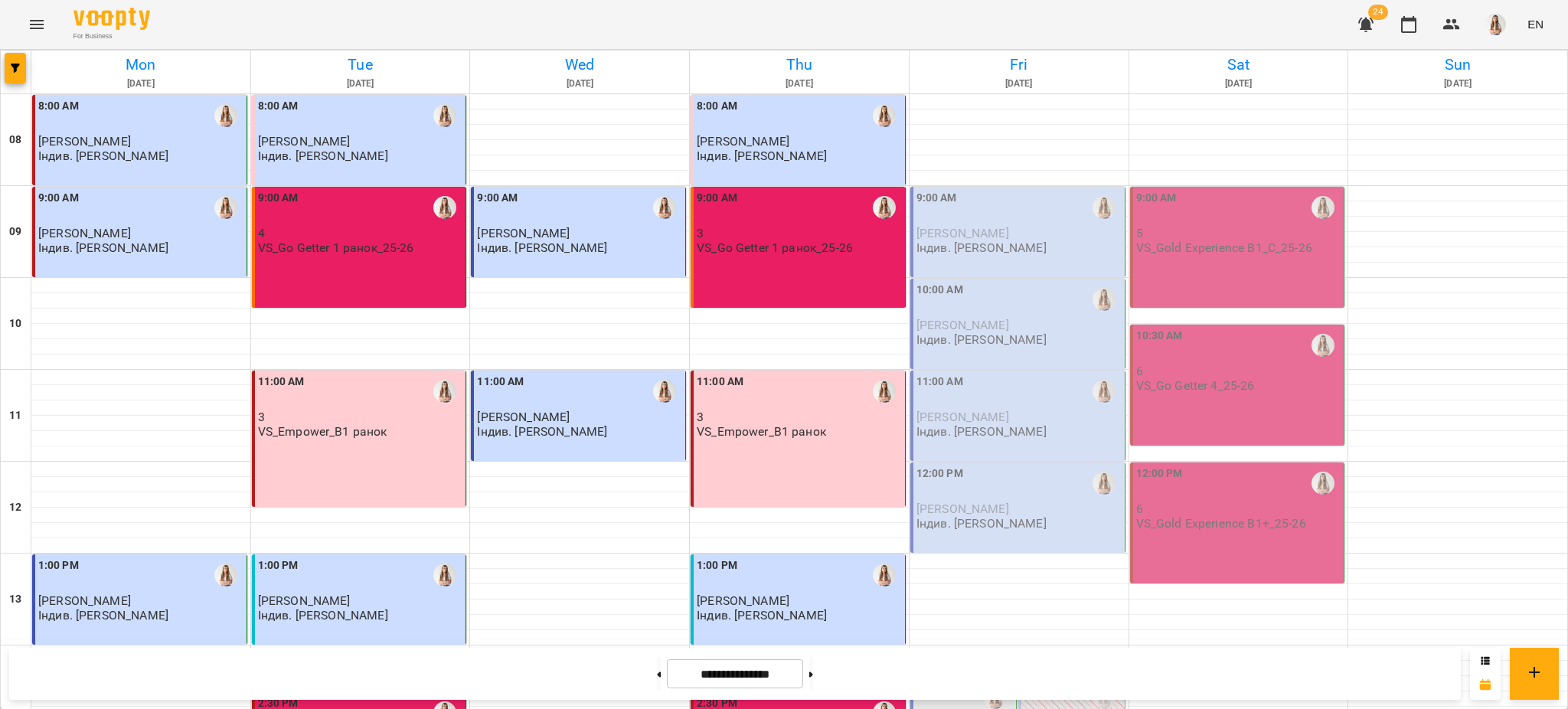
scroll to position [444, 0]
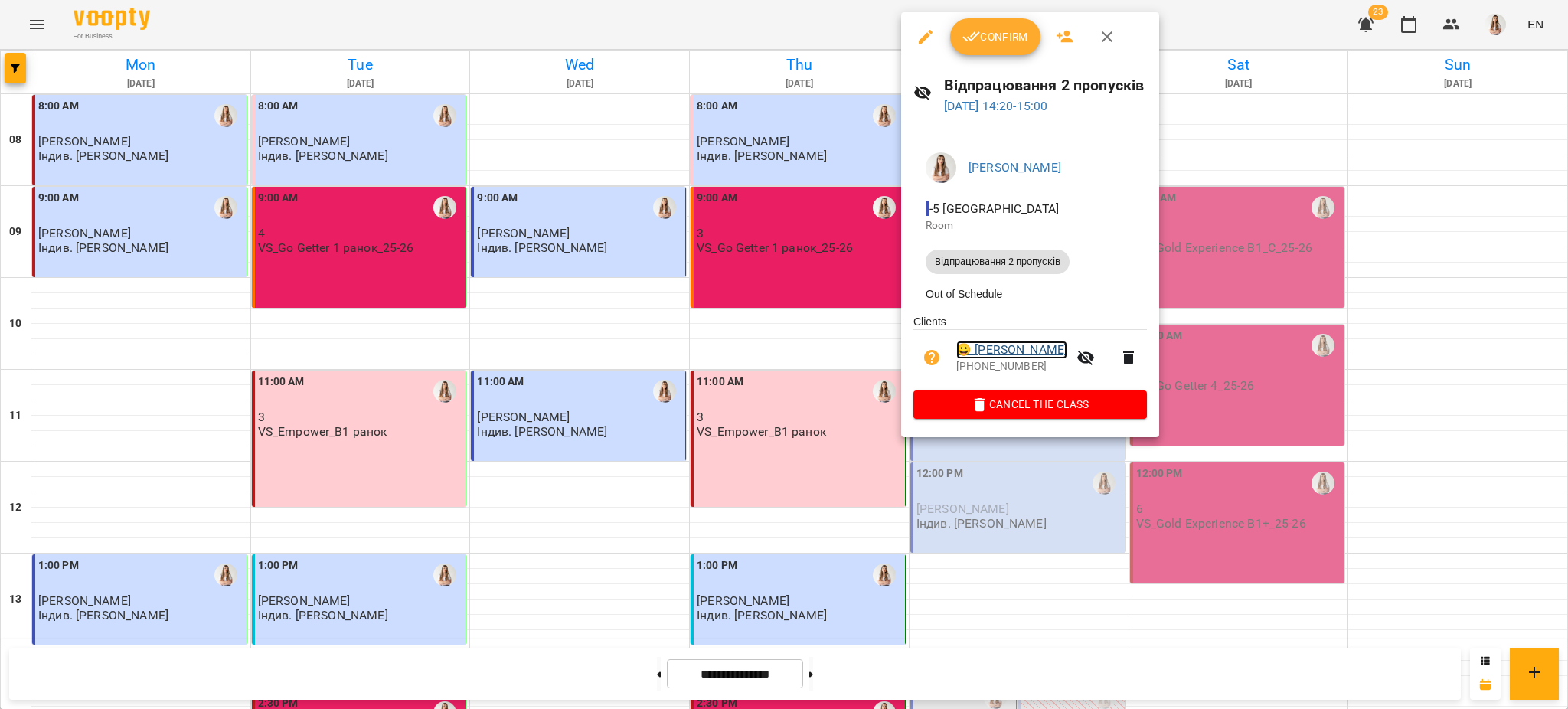
click at [1002, 352] on link "😀 [PERSON_NAME]" at bounding box center [1012, 350] width 111 height 18
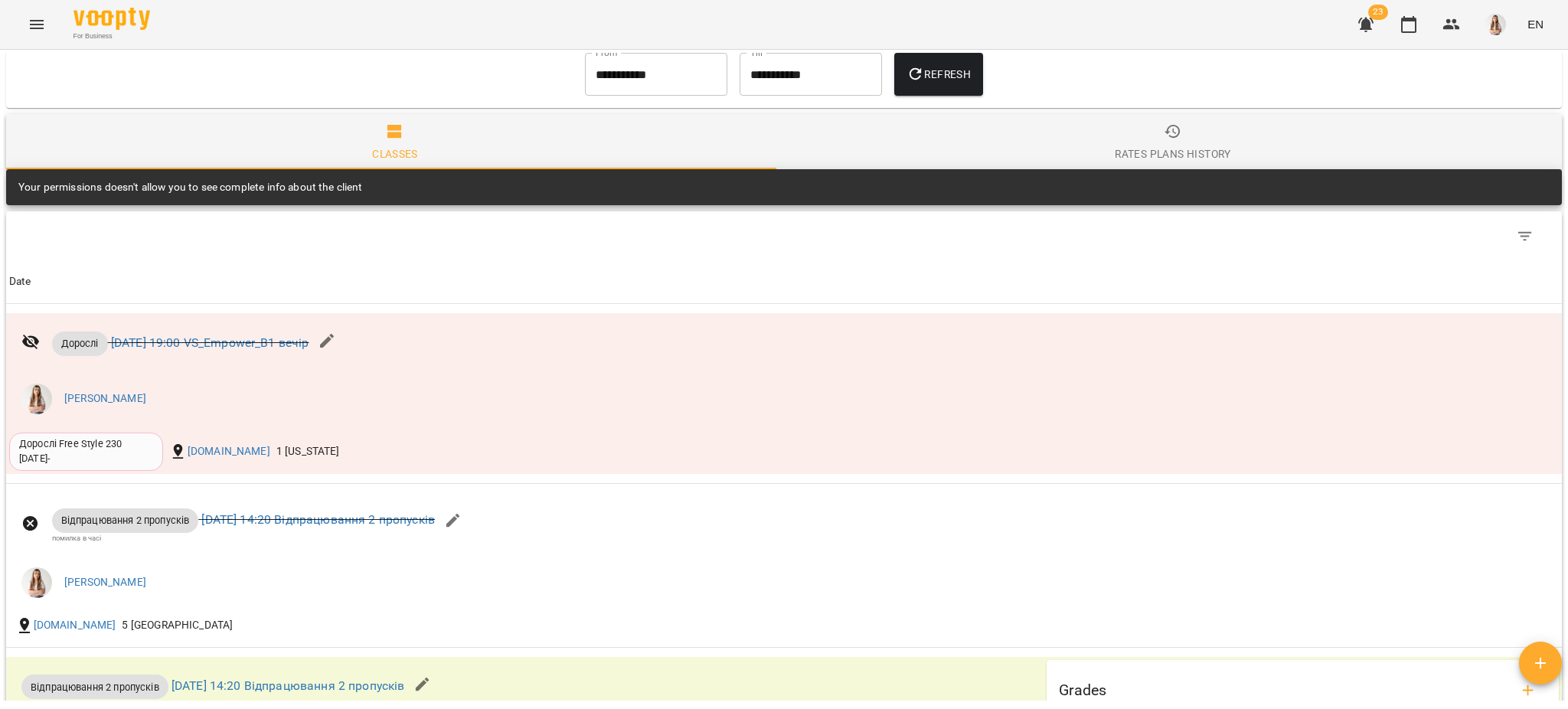
scroll to position [1123, 0]
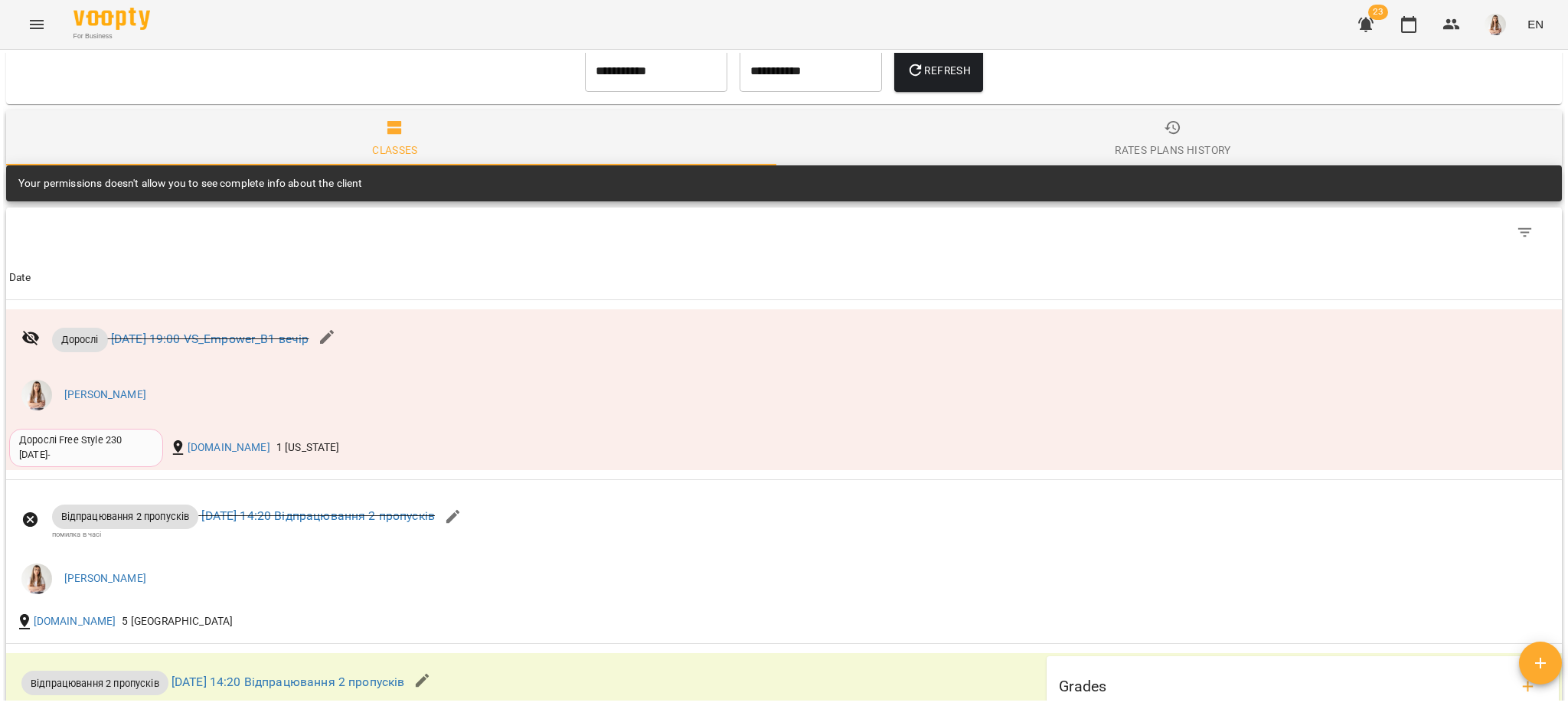
click at [613, 76] on input "**********" at bounding box center [656, 70] width 142 height 43
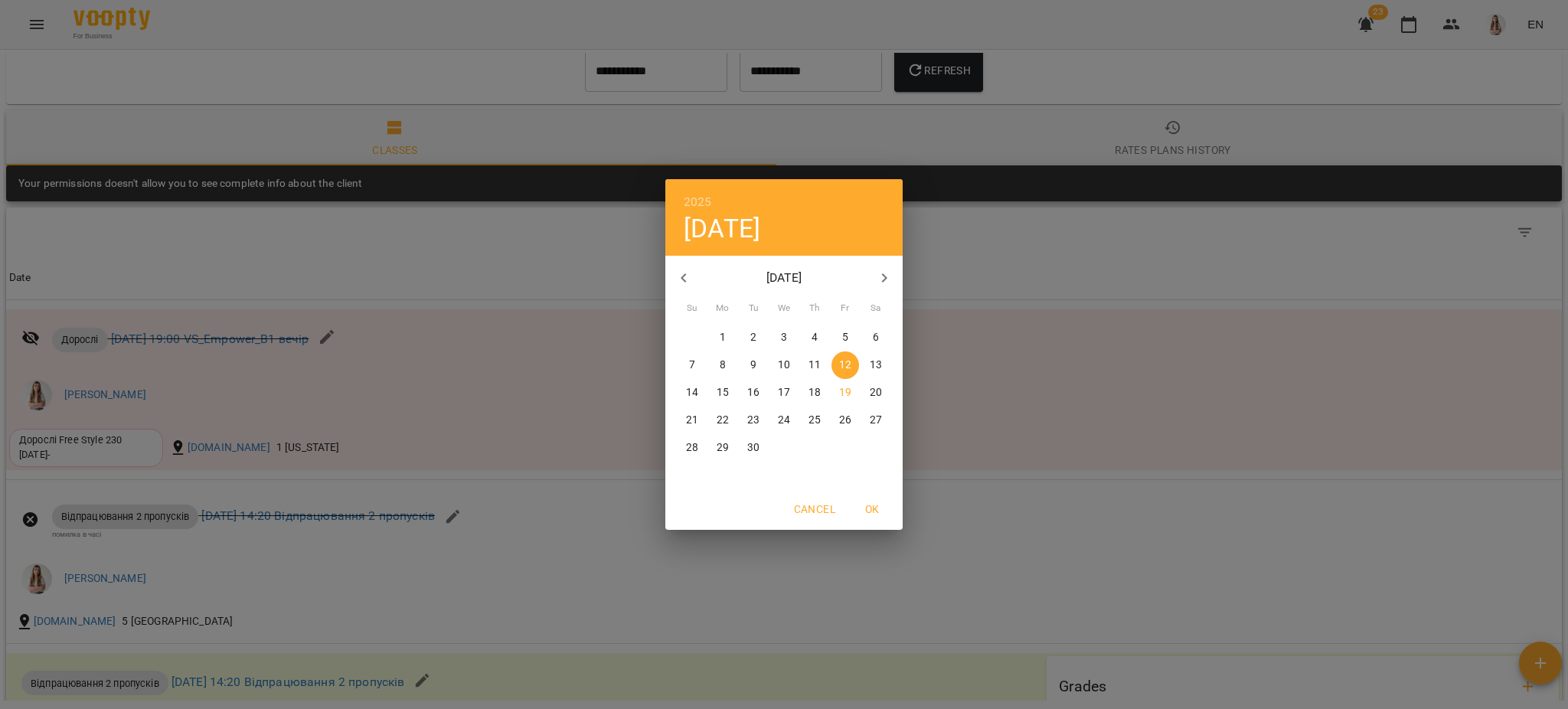
click at [721, 334] on p "1" at bounding box center [722, 338] width 6 height 15
type input "**********"
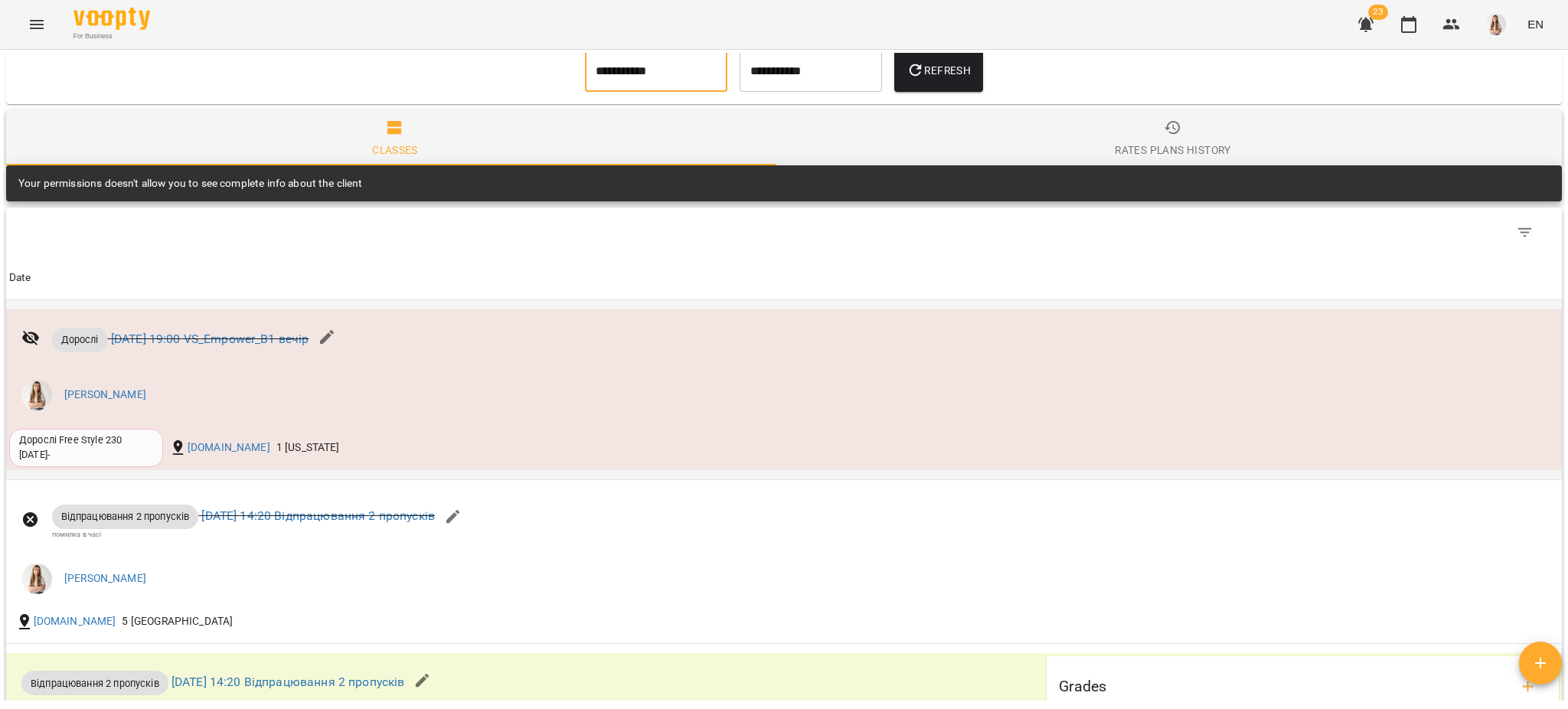
scroll to position [1119, 0]
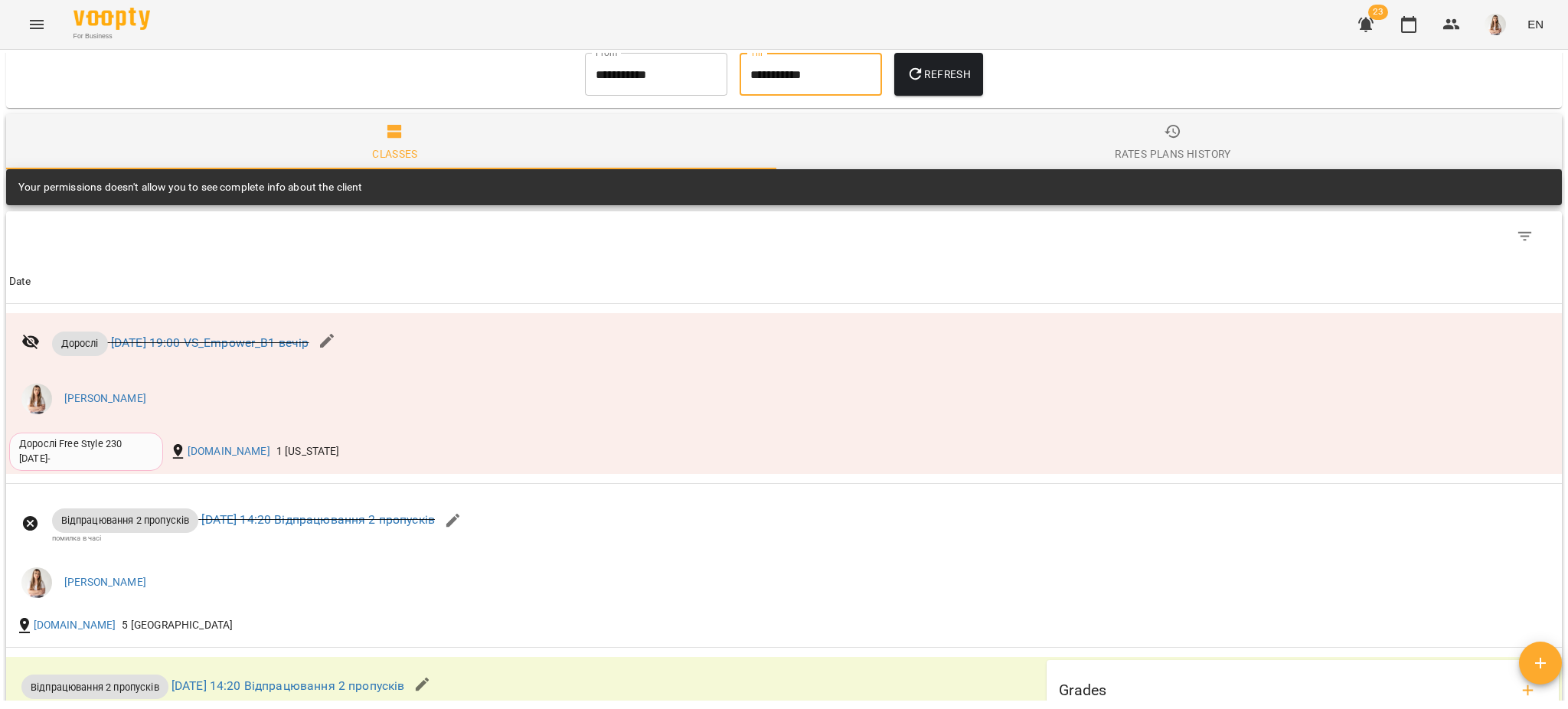
click at [842, 75] on input "**********" at bounding box center [811, 75] width 142 height 43
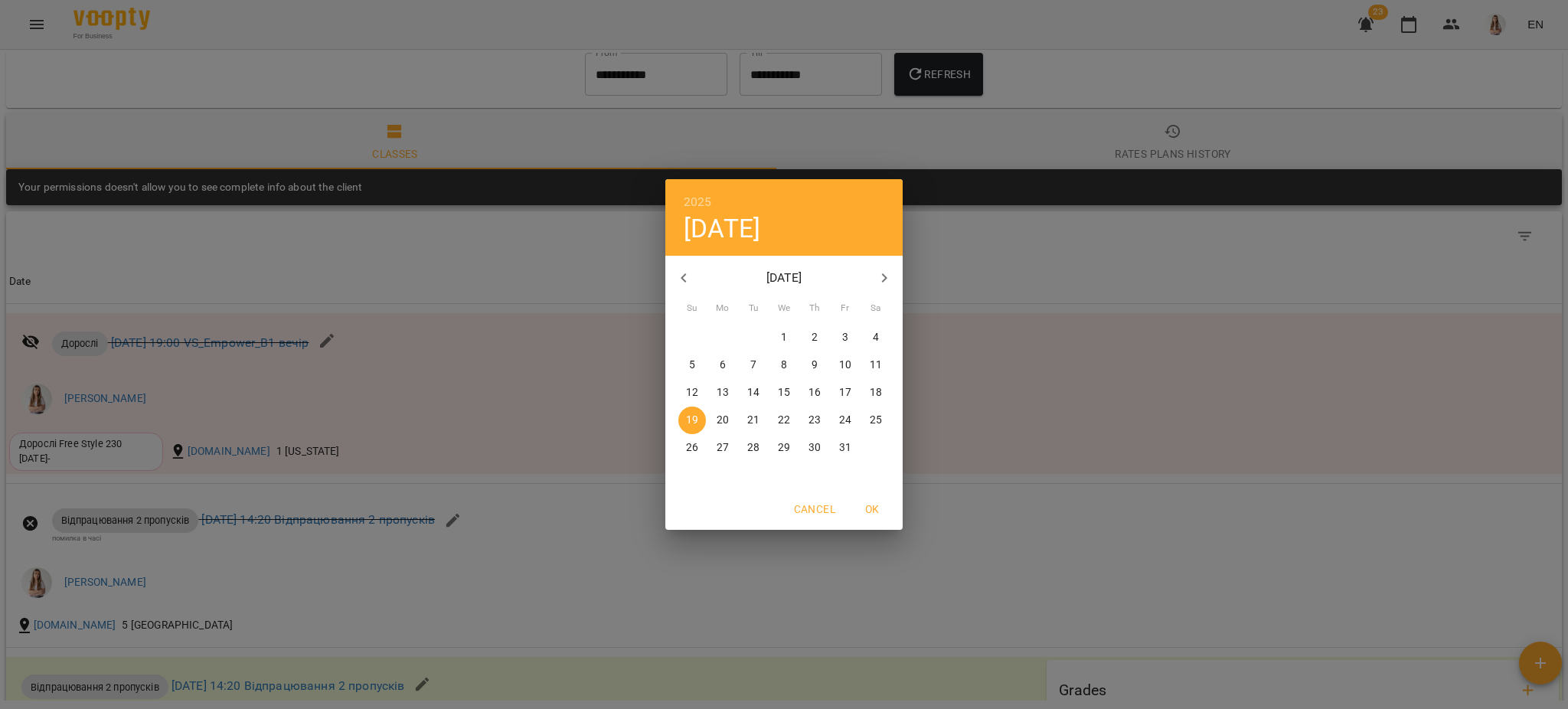
click at [669, 277] on button "button" at bounding box center [683, 278] width 37 height 37
click at [848, 384] on button "19" at bounding box center [845, 393] width 27 height 27
type input "**********"
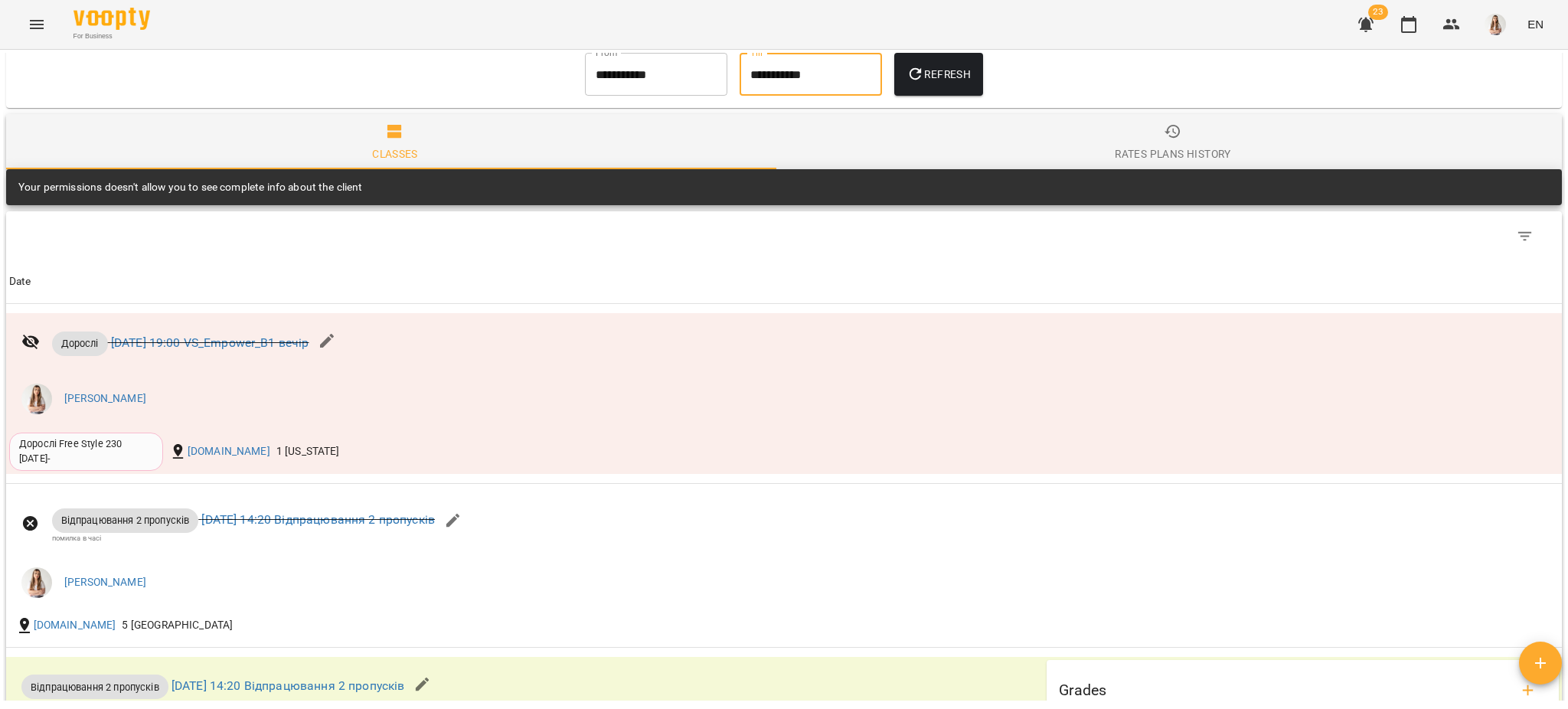
click at [931, 79] on span "Refresh" at bounding box center [938, 74] width 64 height 18
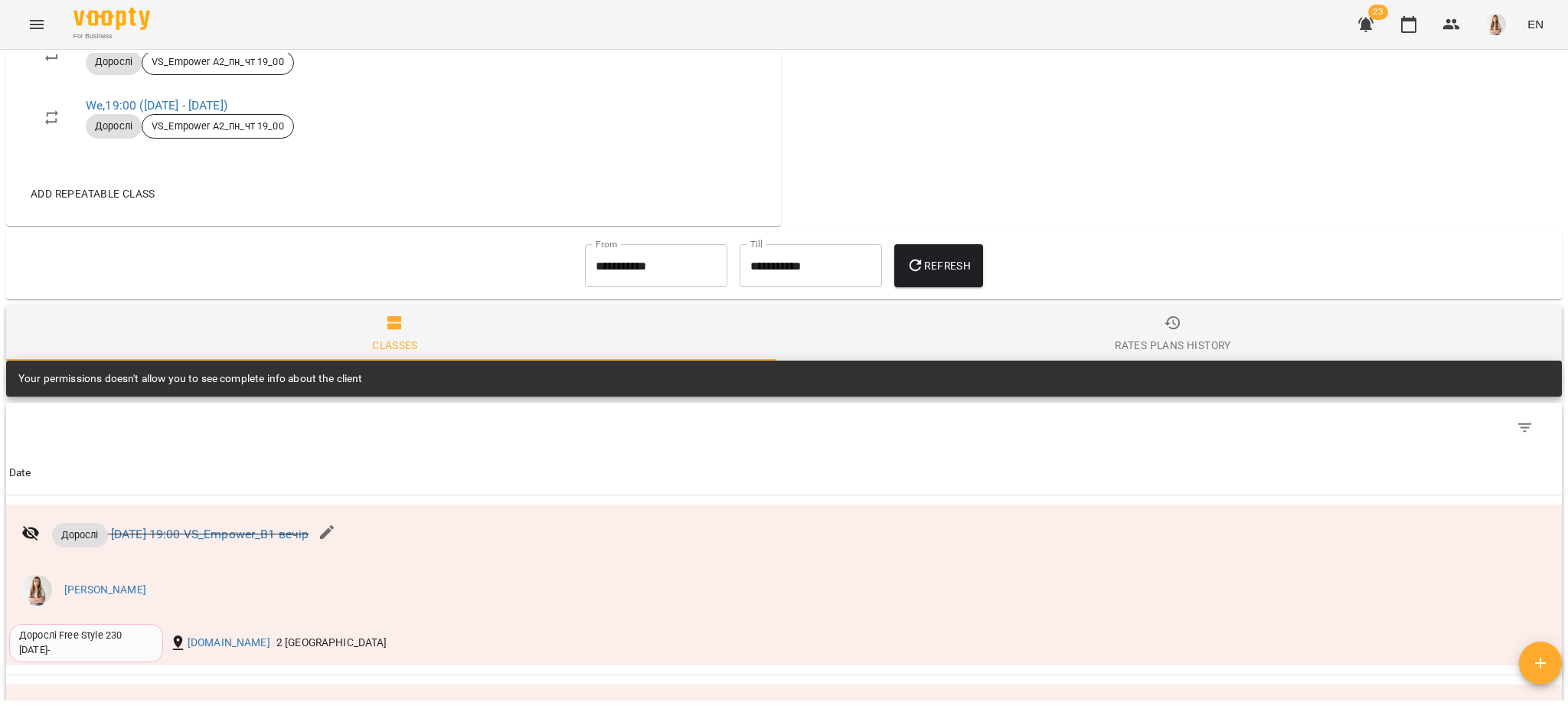
scroll to position [915, 0]
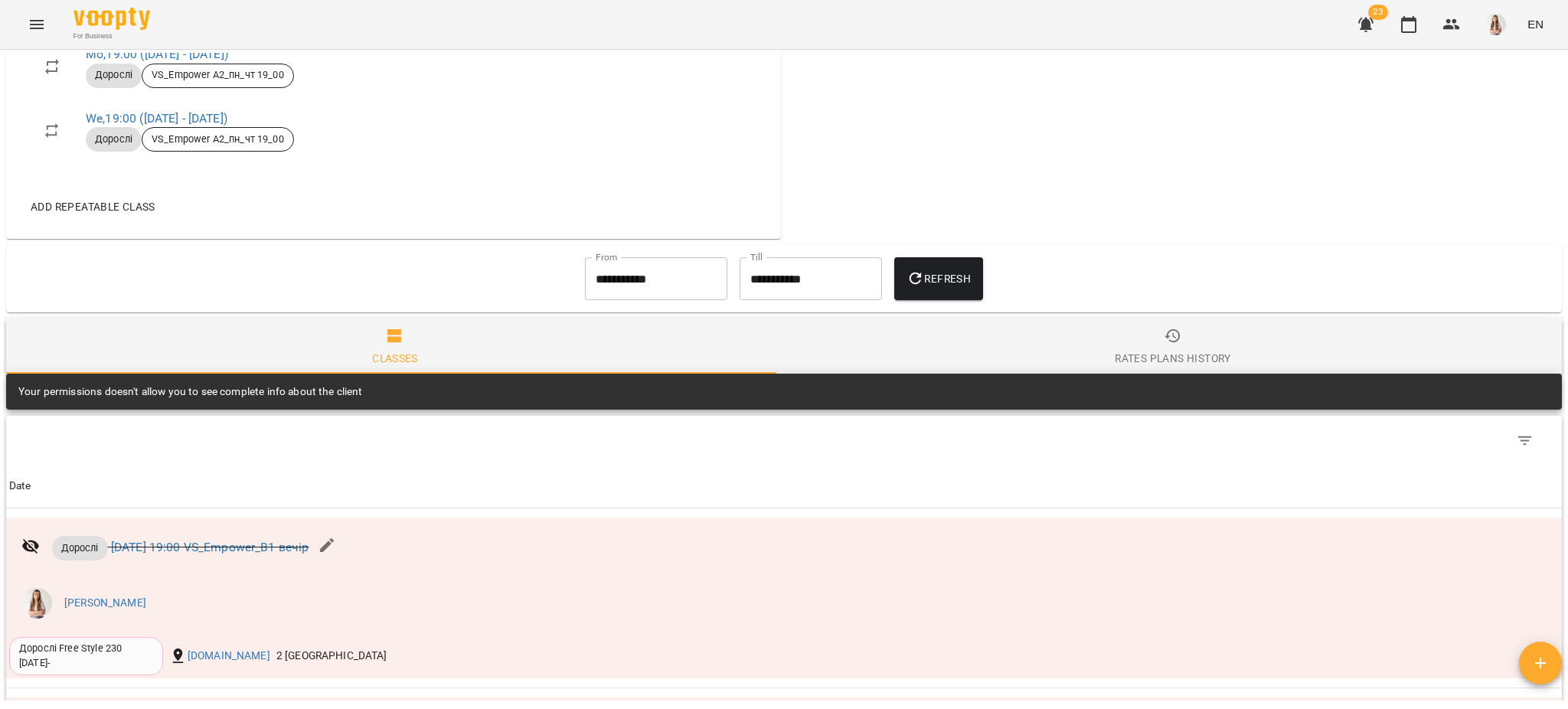
click at [605, 277] on input "**********" at bounding box center [656, 279] width 142 height 43
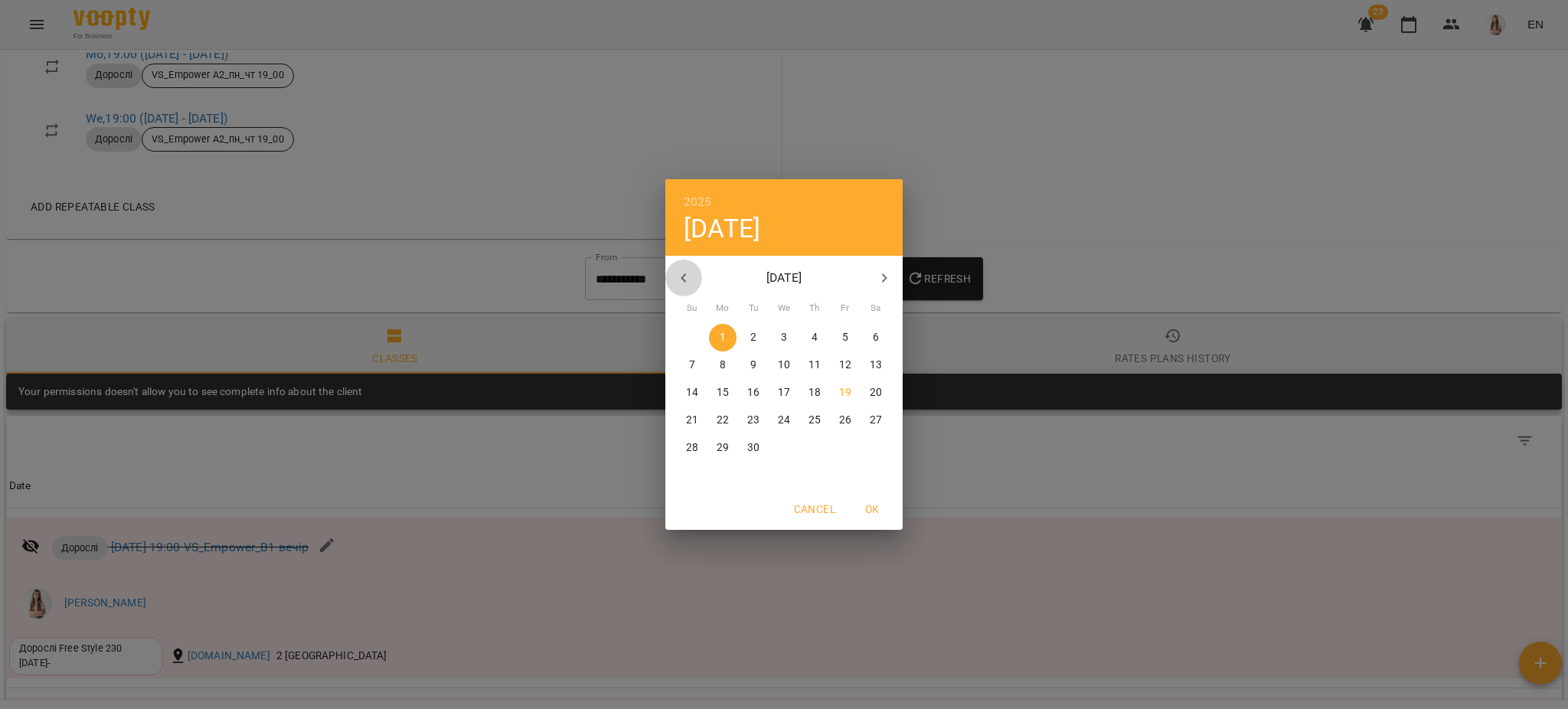
click at [676, 270] on icon "button" at bounding box center [683, 278] width 18 height 18
click at [790, 447] on span "27" at bounding box center [784, 448] width 27 height 15
type input "**********"
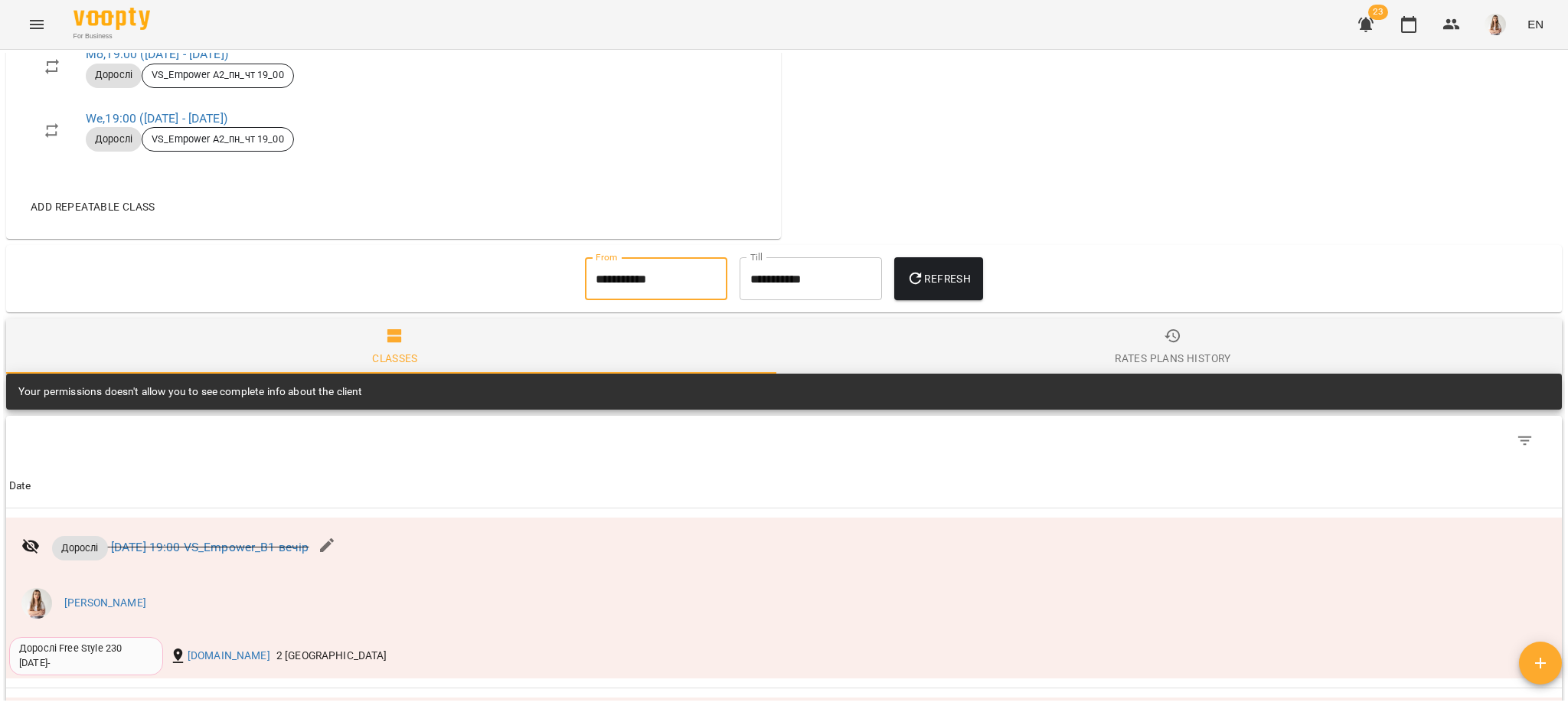
click at [950, 270] on span "Refresh" at bounding box center [938, 279] width 64 height 18
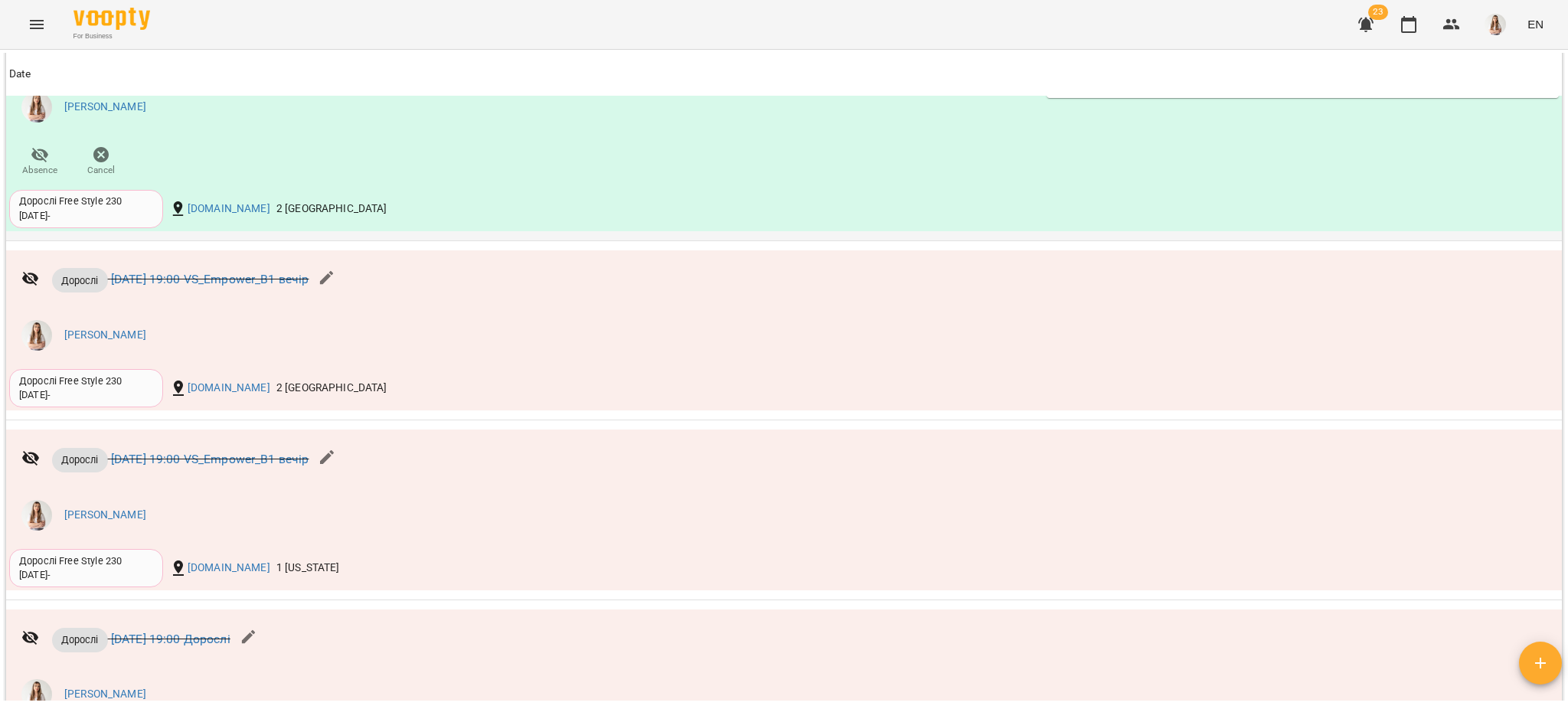
scroll to position [1426, 0]
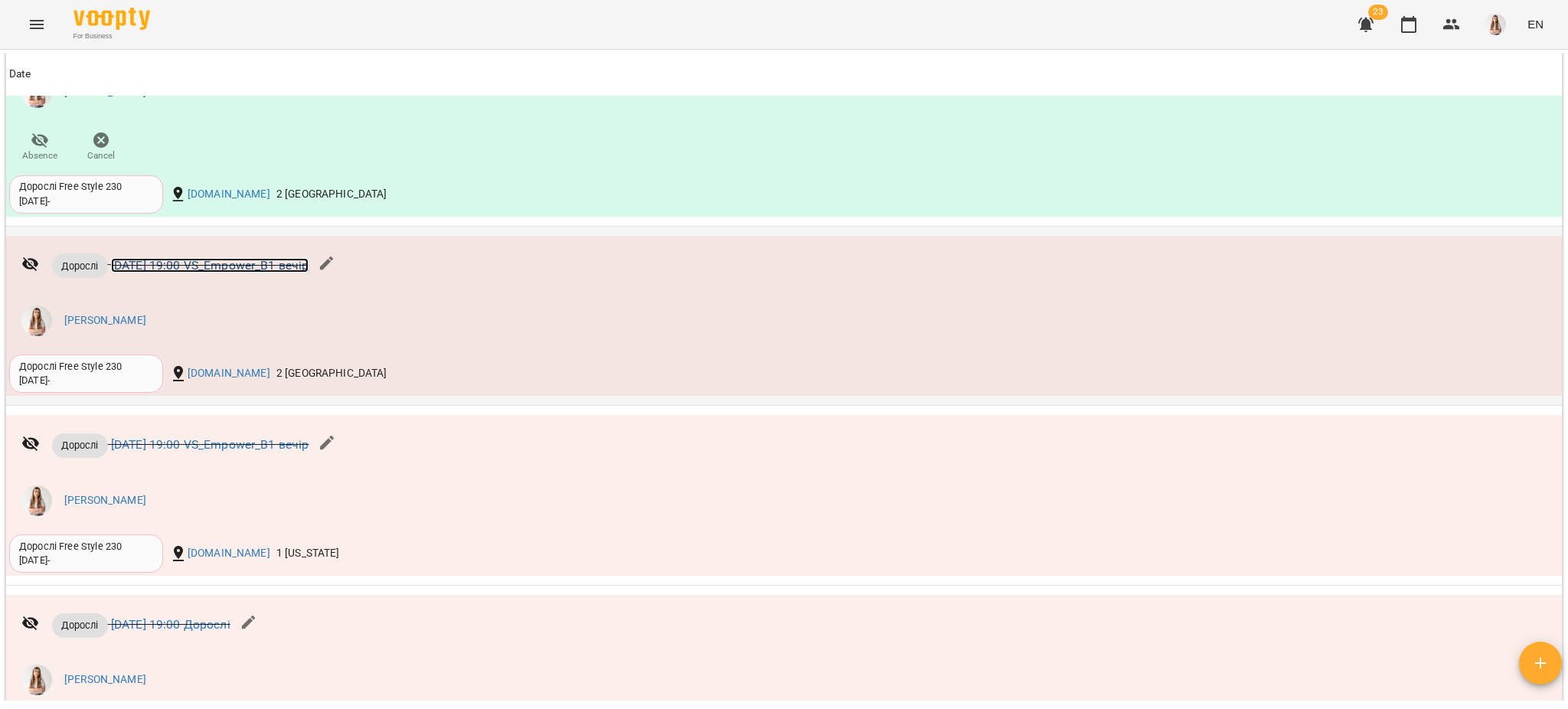
click at [231, 264] on link "[DATE] 19:00 VS_Empower_B1 вечір" at bounding box center [210, 265] width 198 height 15
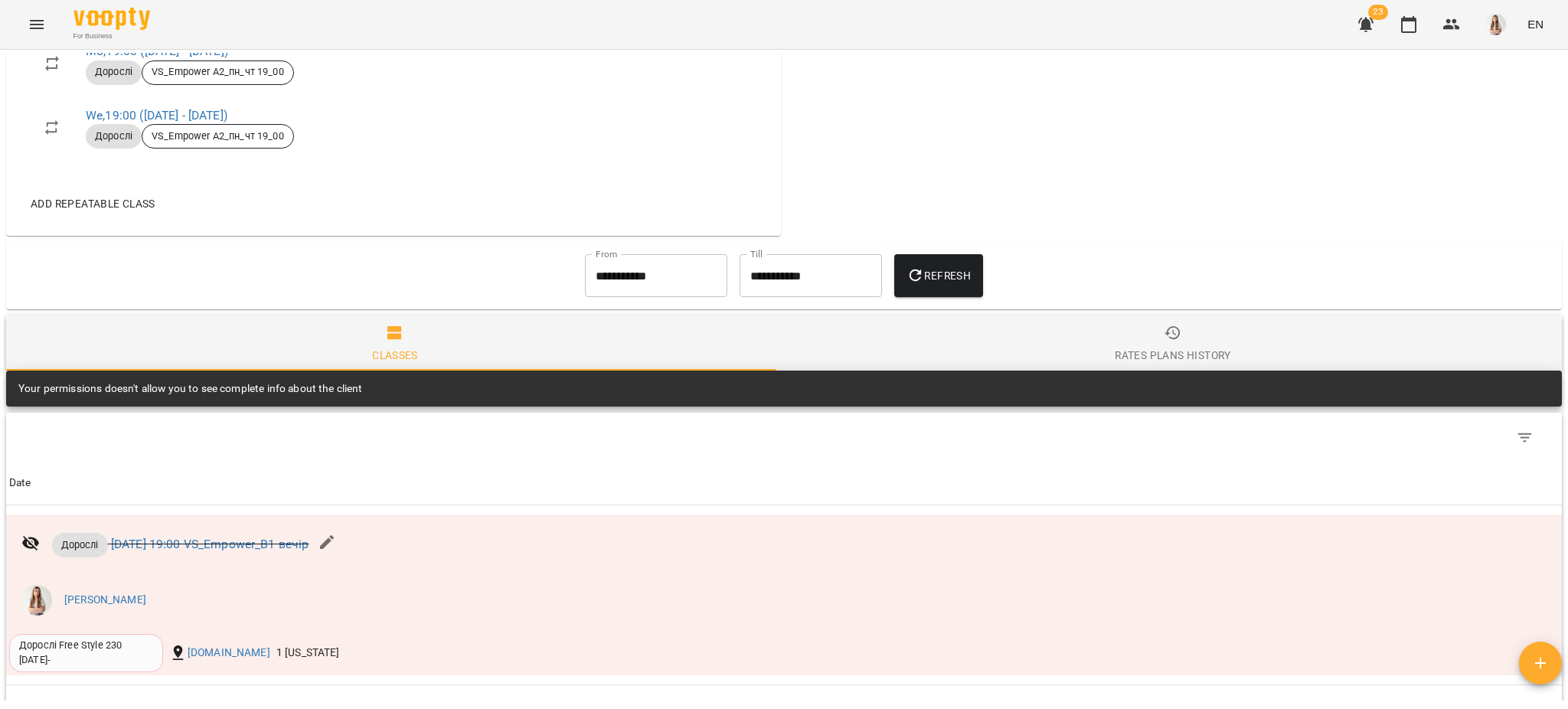
scroll to position [919, 0]
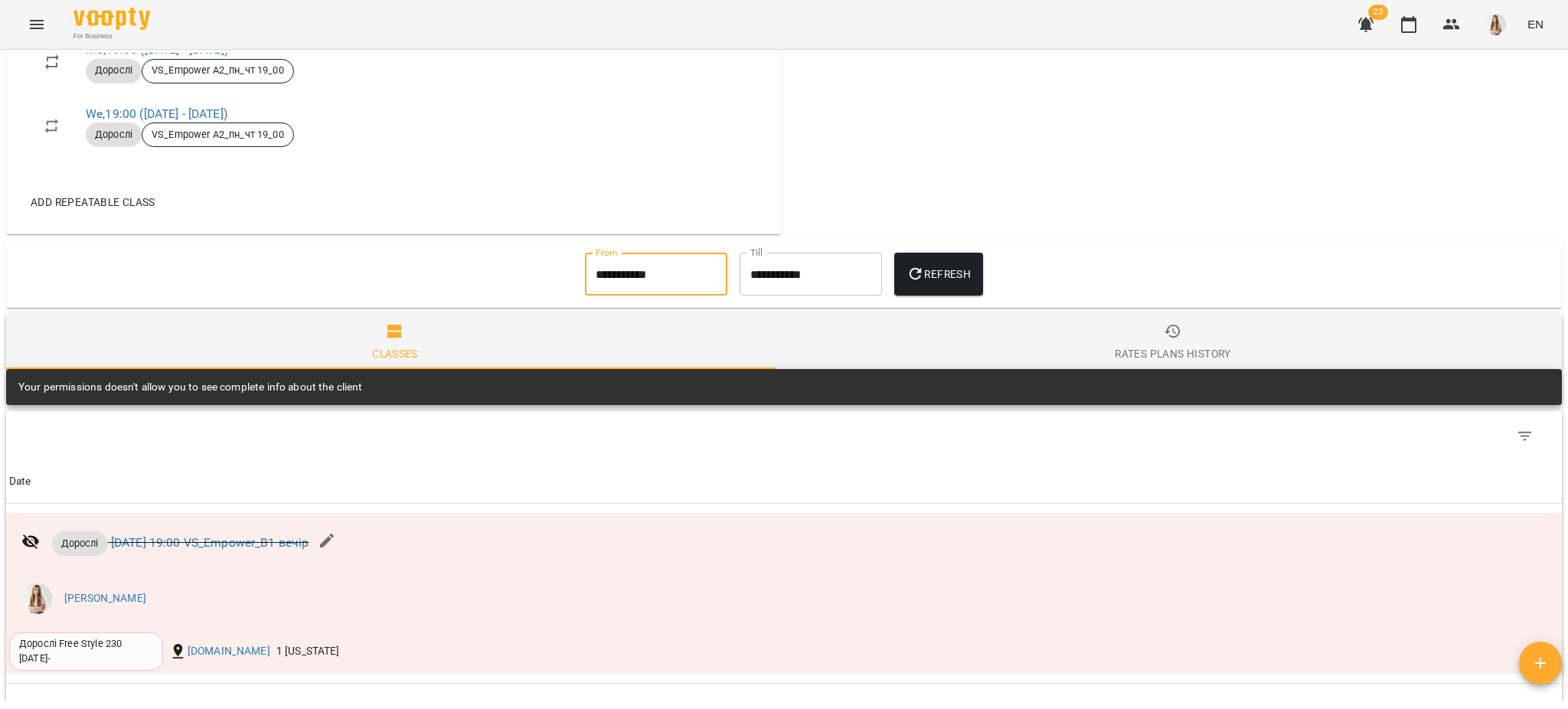
click at [630, 277] on input "**********" at bounding box center [656, 274] width 142 height 43
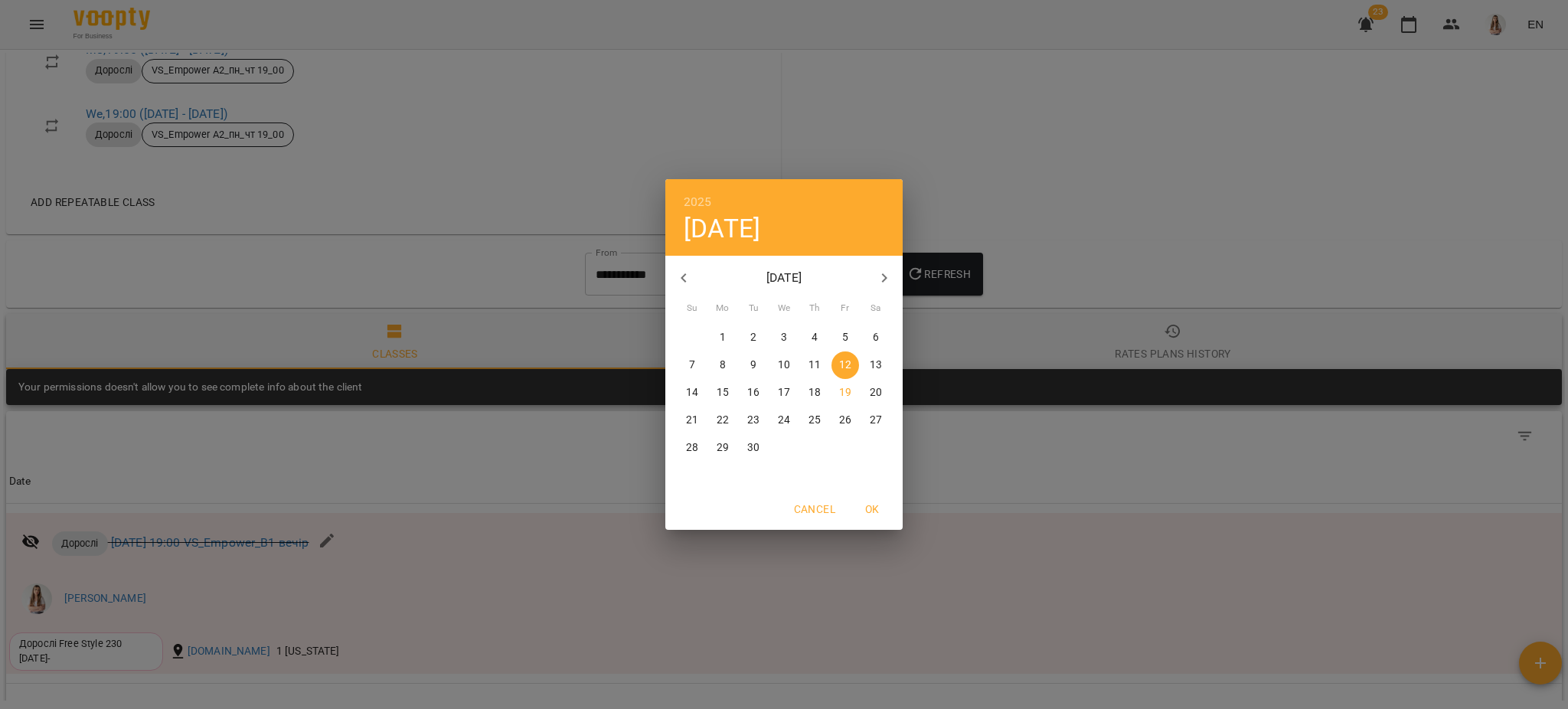
click at [696, 279] on button "button" at bounding box center [683, 278] width 37 height 37
click at [841, 448] on p "29" at bounding box center [845, 448] width 12 height 15
type input "**********"
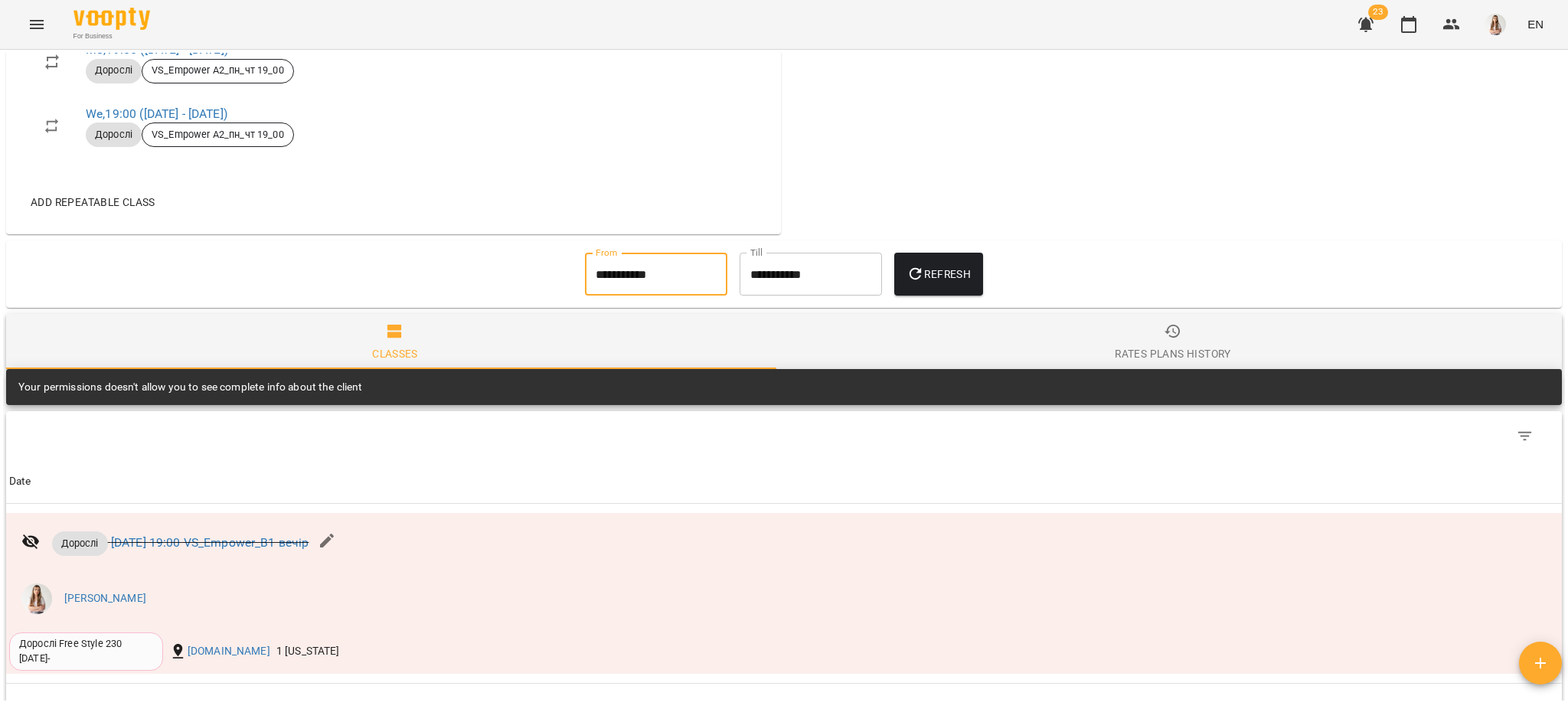
click at [941, 276] on span "Refresh" at bounding box center [938, 273] width 64 height 18
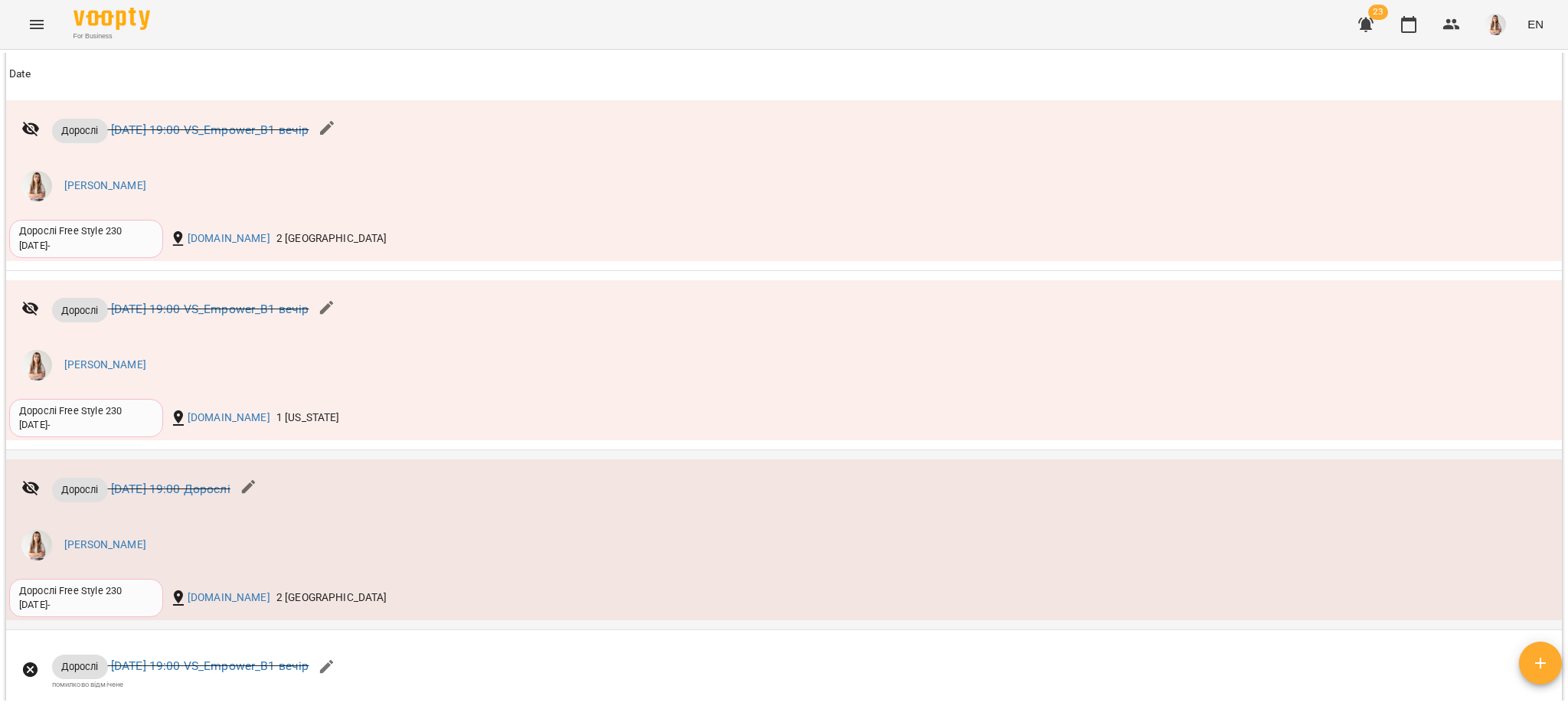
scroll to position [1327, 0]
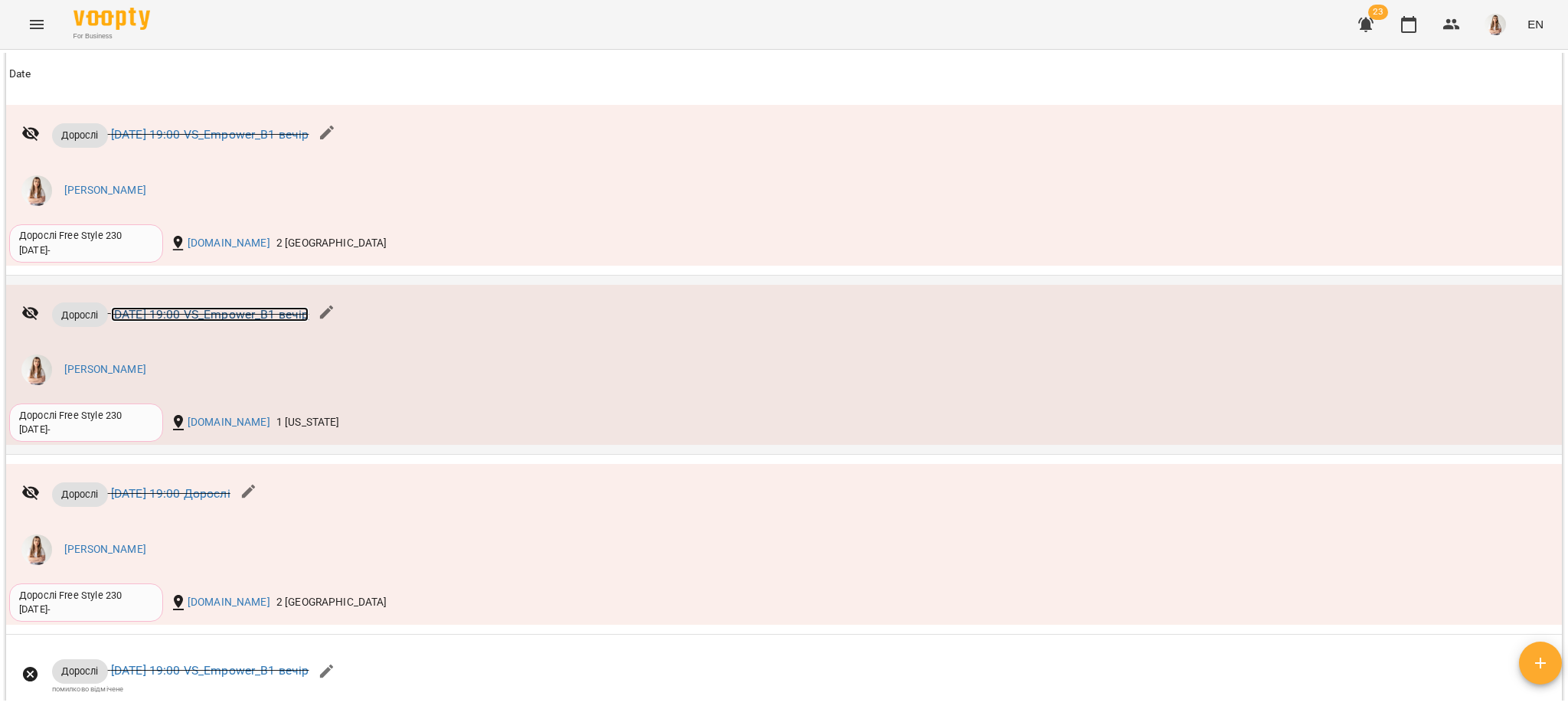
click at [298, 315] on link "[DATE] 19:00 VS_Empower_B1 вечір" at bounding box center [210, 314] width 198 height 15
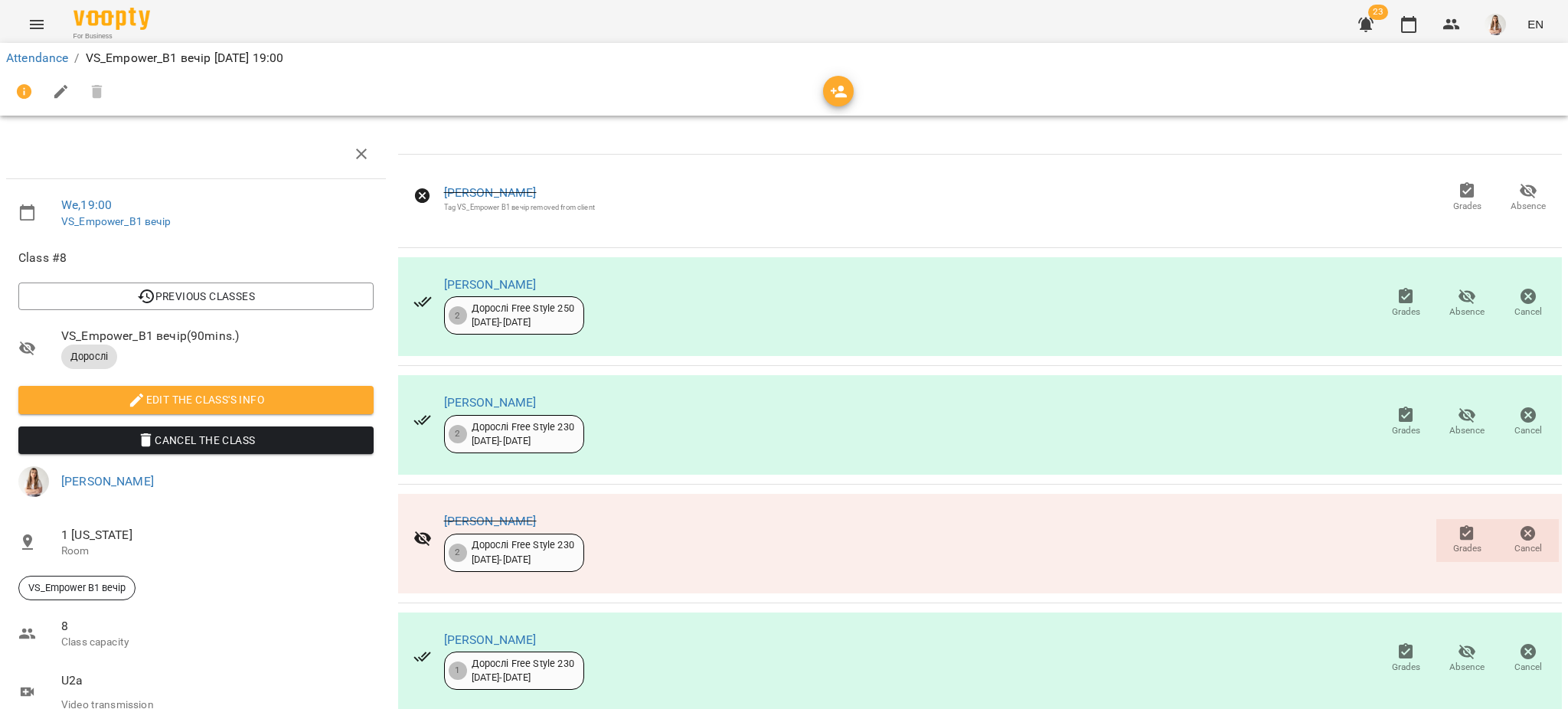
scroll to position [126, 0]
click at [39, 18] on icon "Menu" at bounding box center [36, 24] width 18 height 18
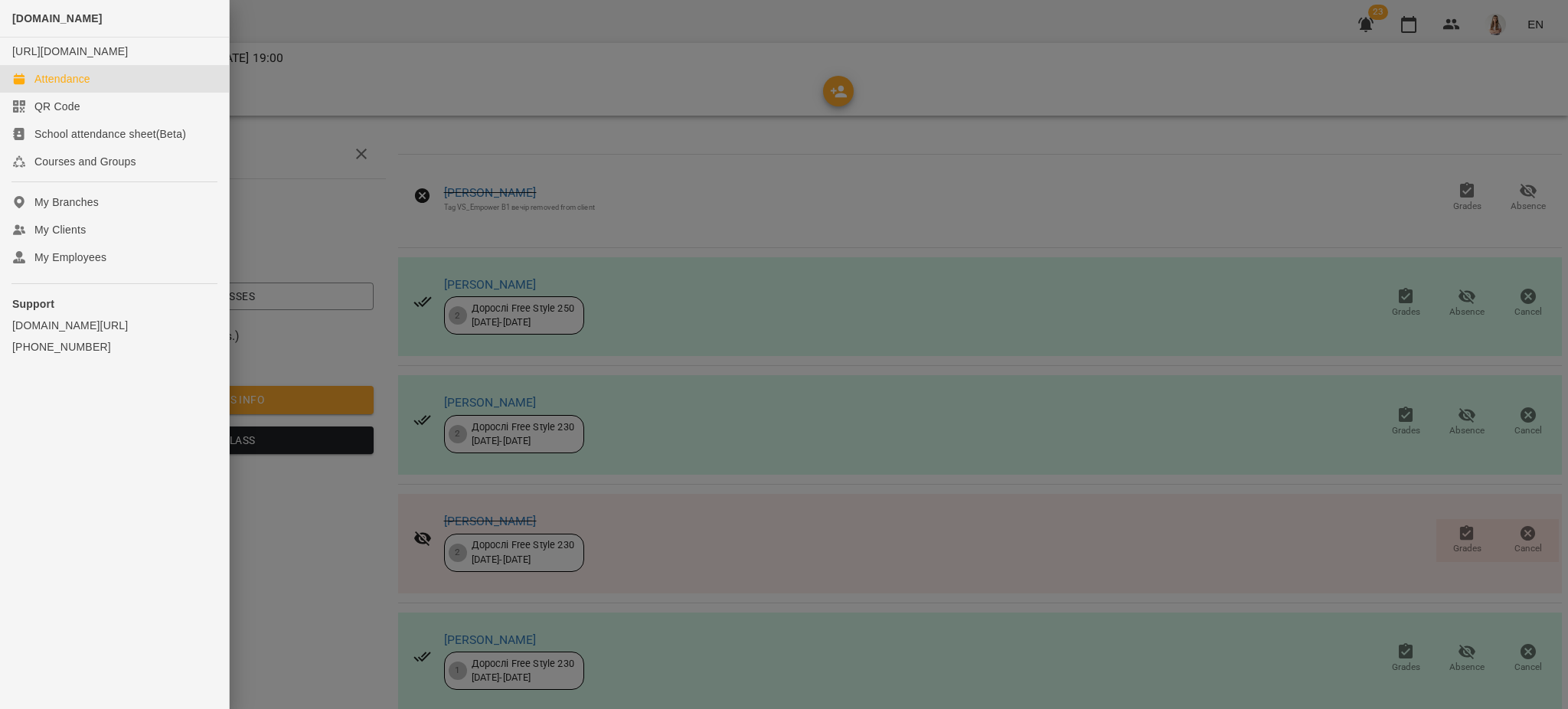
click at [55, 85] on link "Attendance" at bounding box center [114, 79] width 229 height 27
